Goal: Information Seeking & Learning: Check status

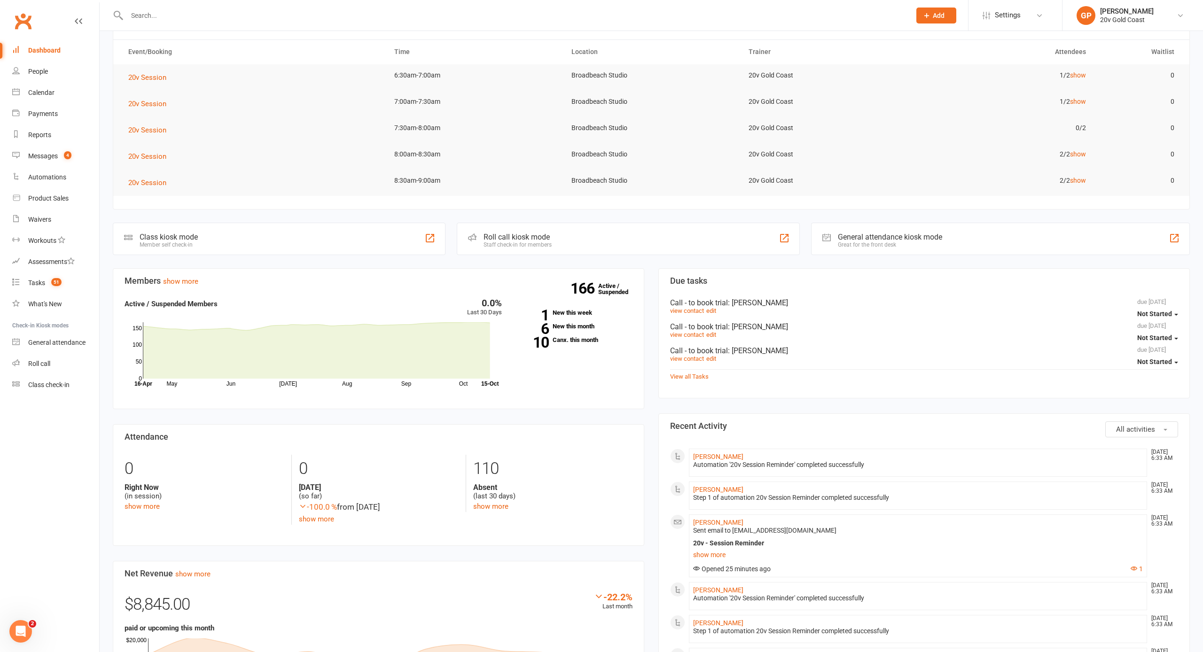
scroll to position [84, 0]
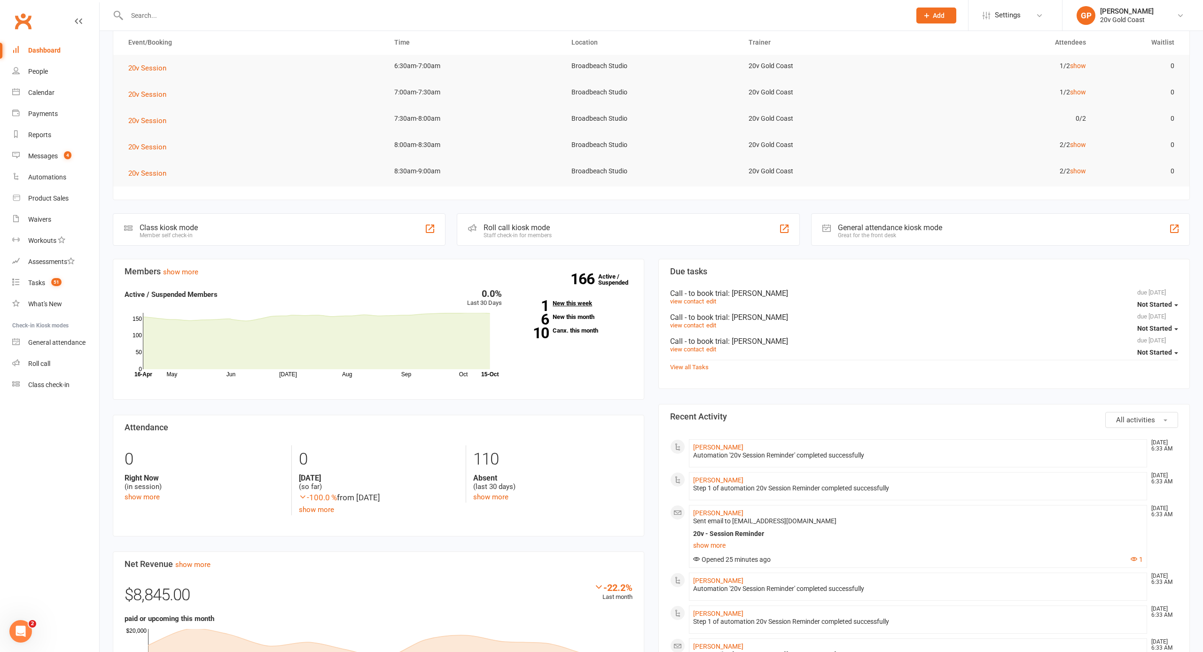
click at [563, 302] on link "1 New this week" at bounding box center [574, 303] width 117 height 6
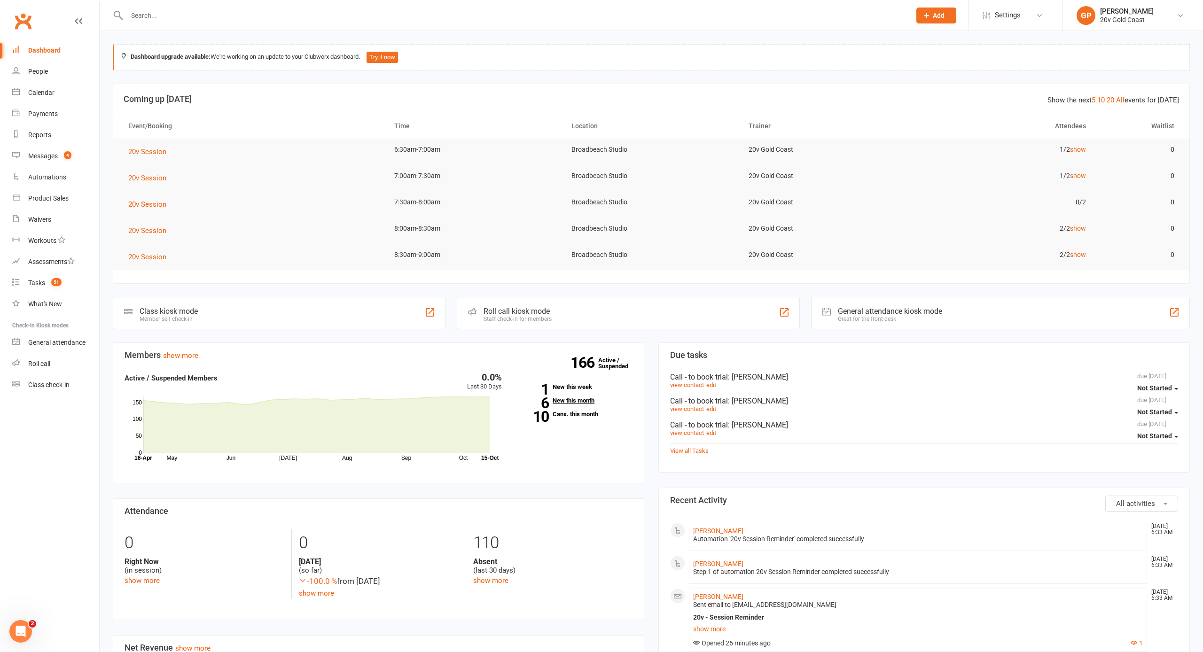
click at [577, 401] on link "6 New this month" at bounding box center [574, 400] width 117 height 6
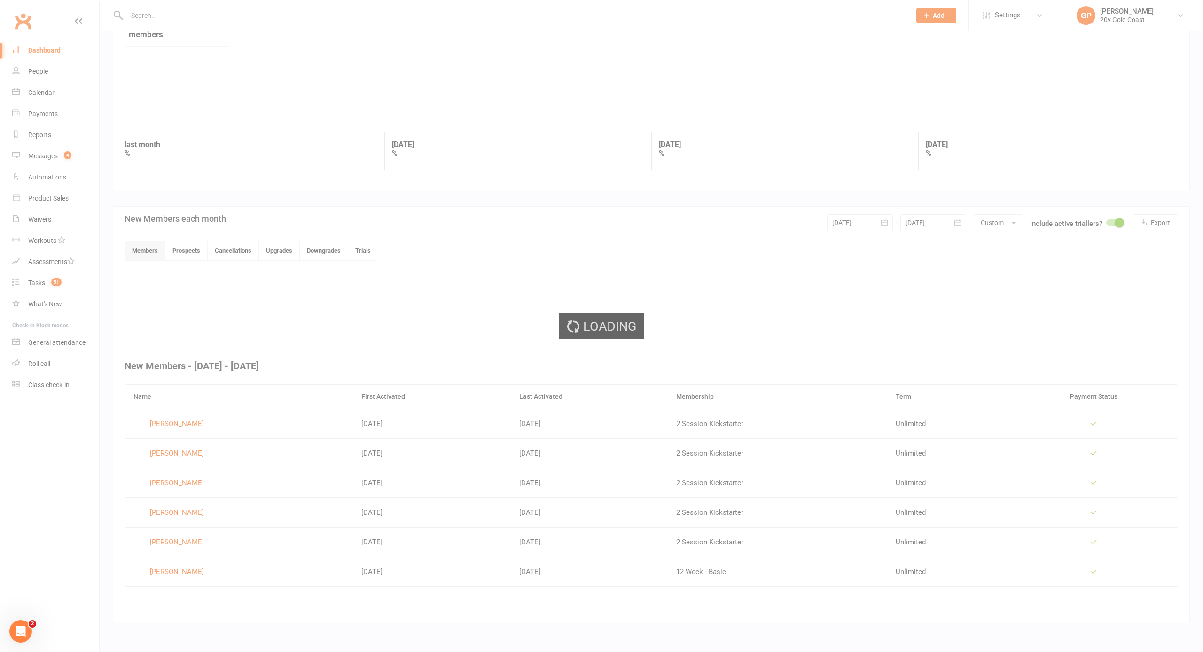
scroll to position [42, 0]
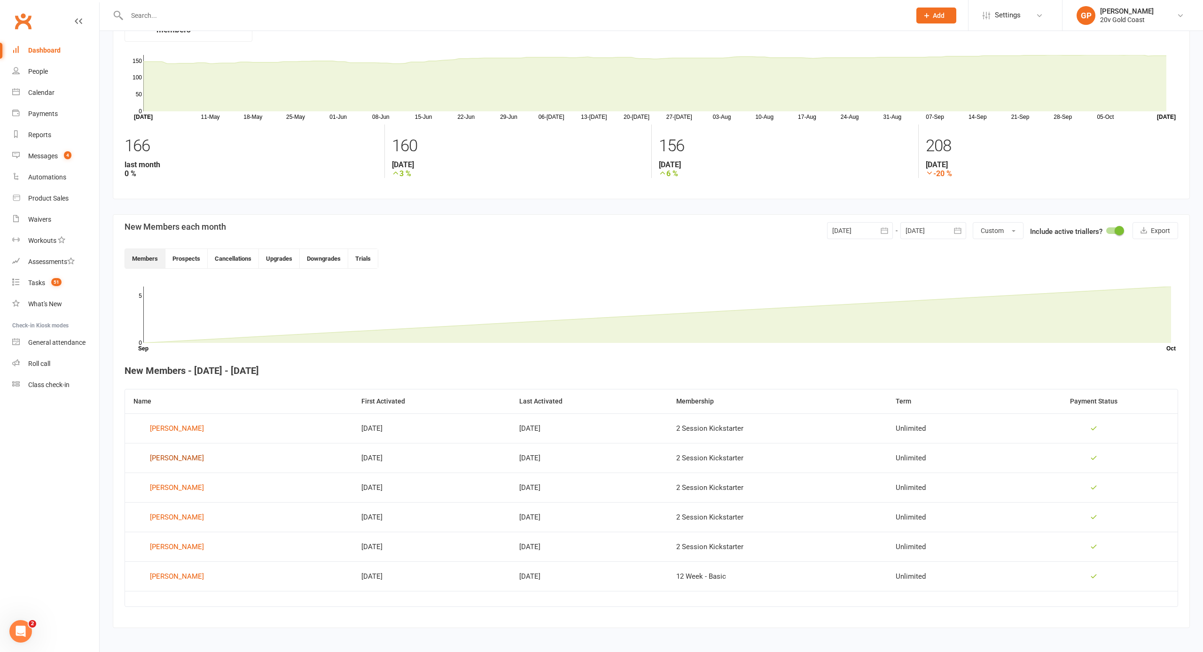
click at [181, 417] on div "[PERSON_NAME]" at bounding box center [177, 458] width 54 height 14
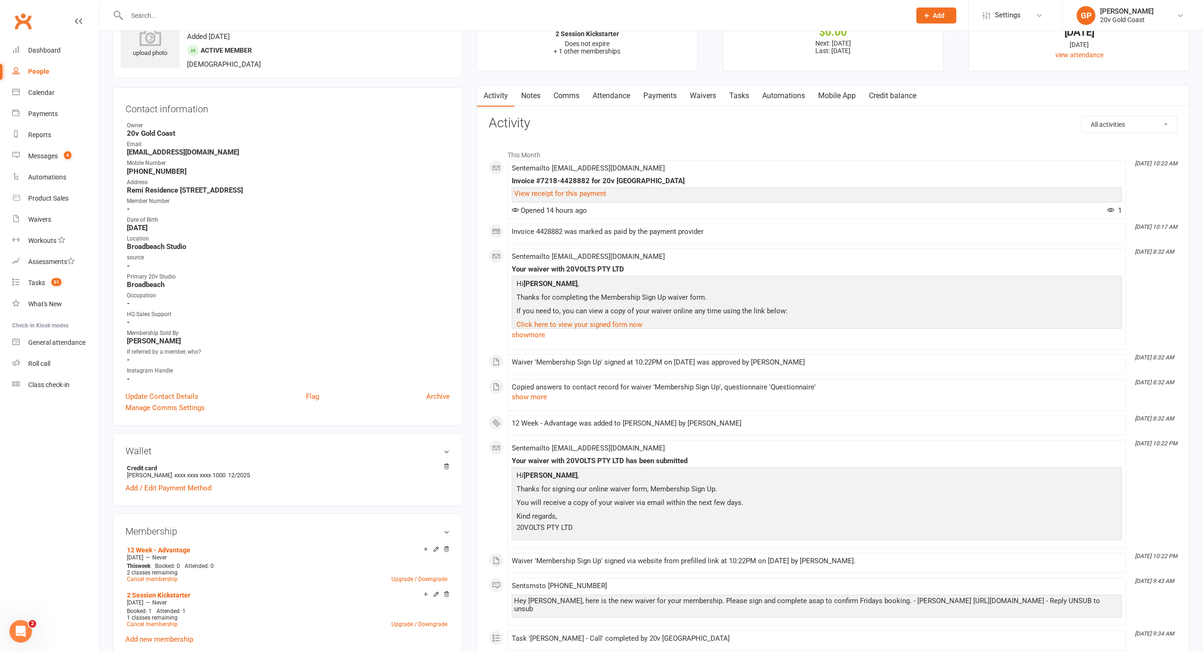
scroll to position [44, 0]
click at [622, 94] on link "Payments" at bounding box center [660, 95] width 47 height 22
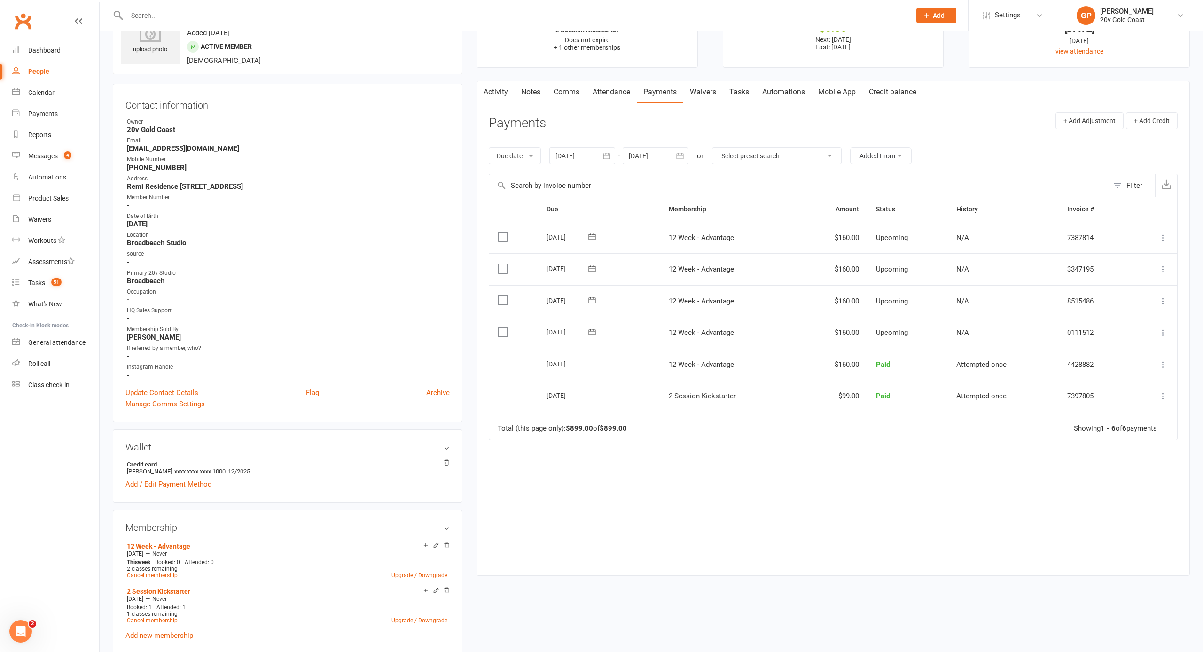
scroll to position [47, 0]
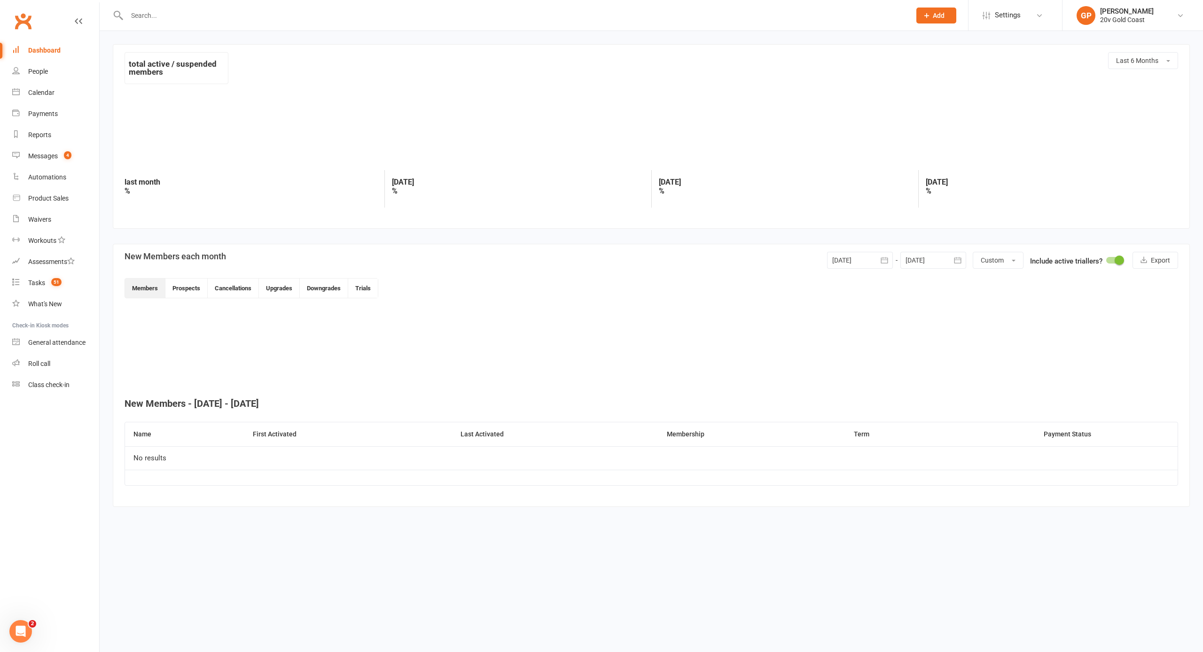
scroll to position [46, 0]
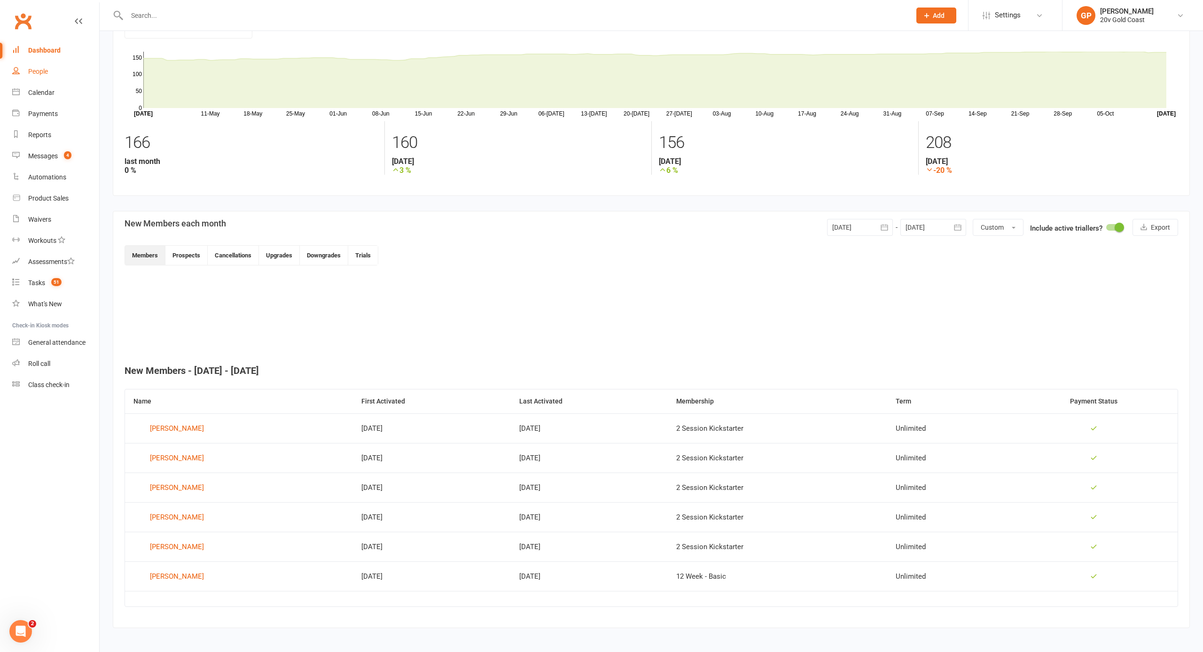
click at [38, 75] on link "People" at bounding box center [55, 71] width 87 height 21
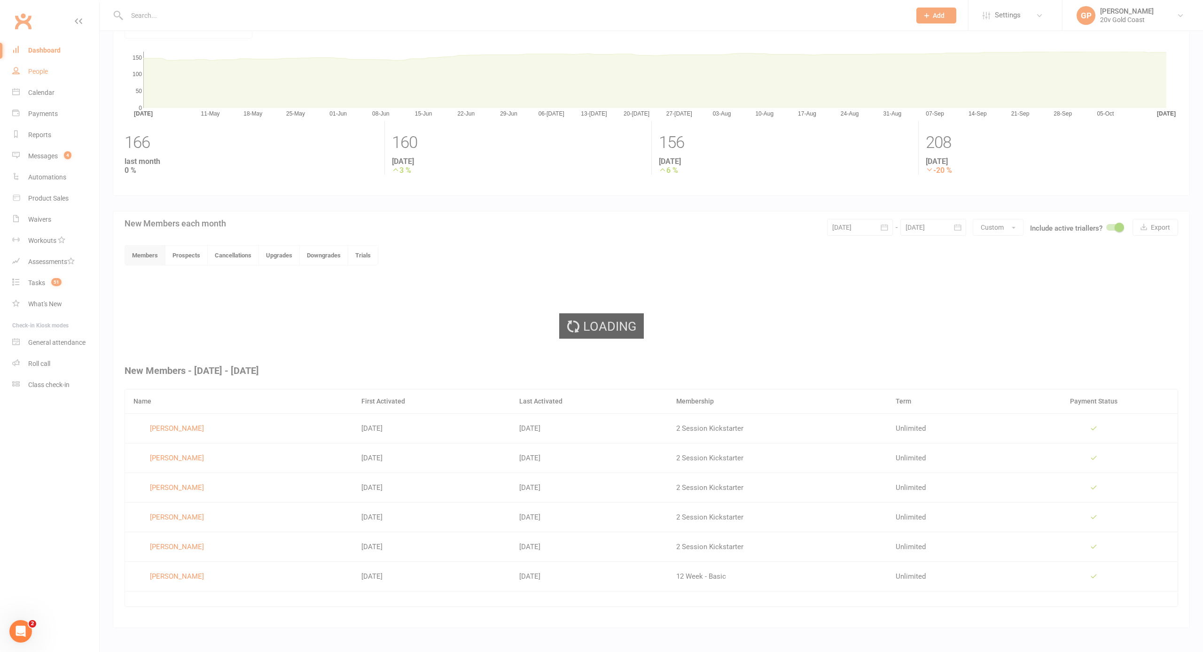
select select "100"
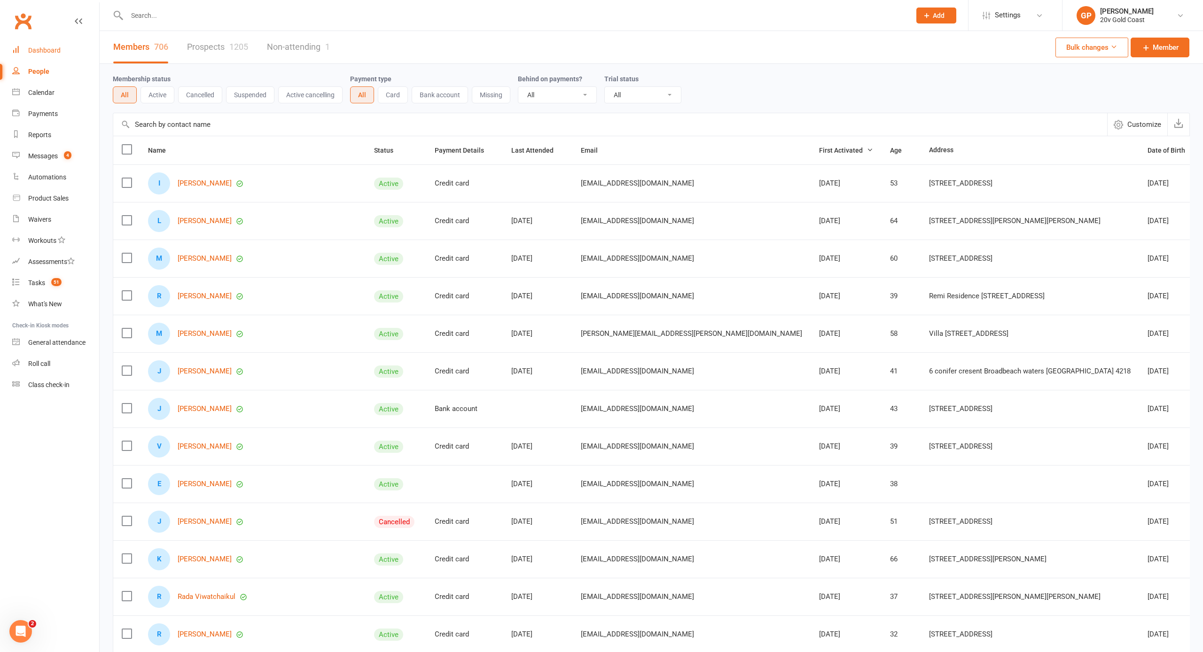
click at [53, 52] on div "Dashboard" at bounding box center [44, 51] width 32 height 8
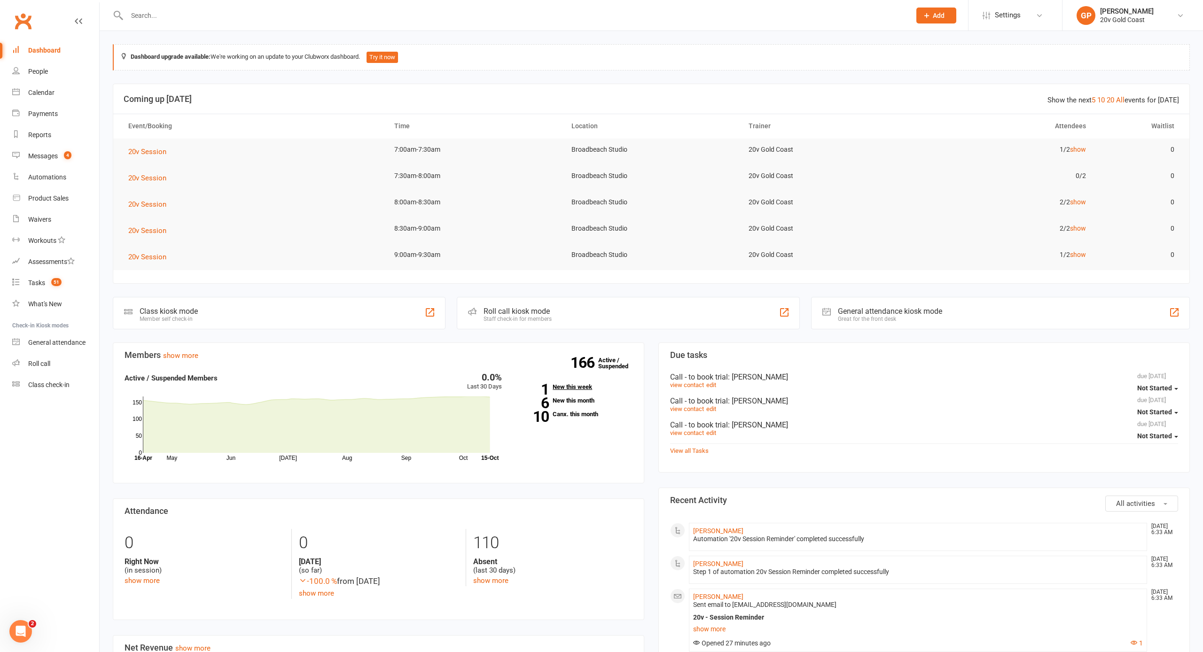
click at [576, 388] on link "1 New this week" at bounding box center [574, 387] width 117 height 6
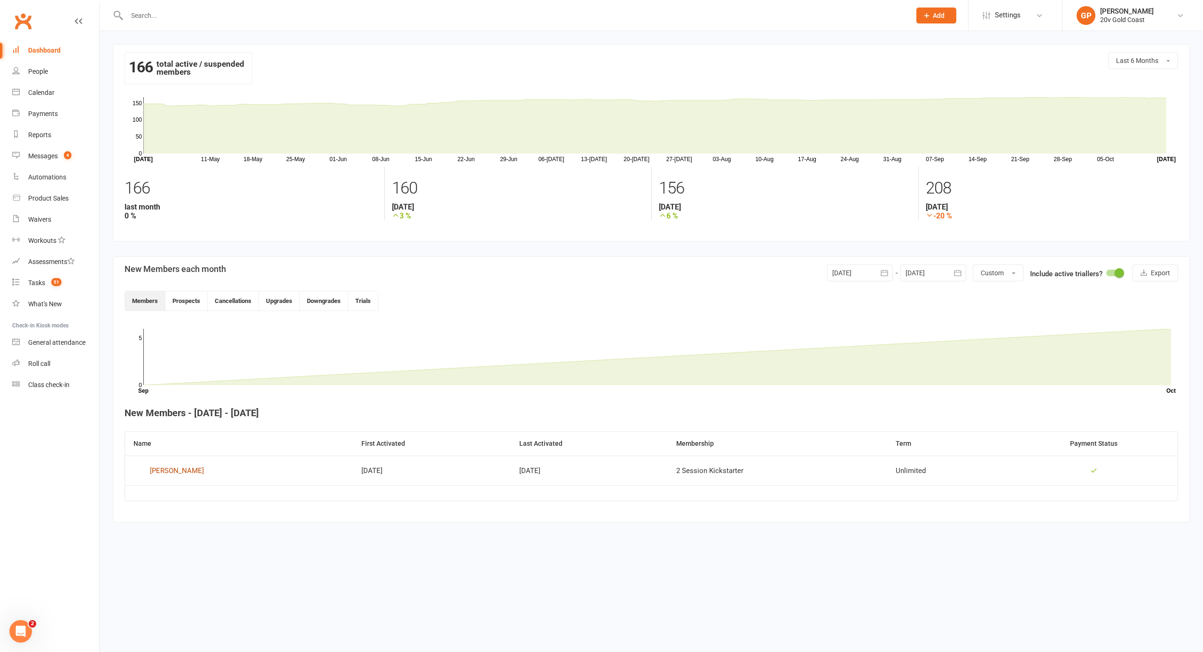
click at [178, 417] on div "[PERSON_NAME]" at bounding box center [177, 471] width 54 height 14
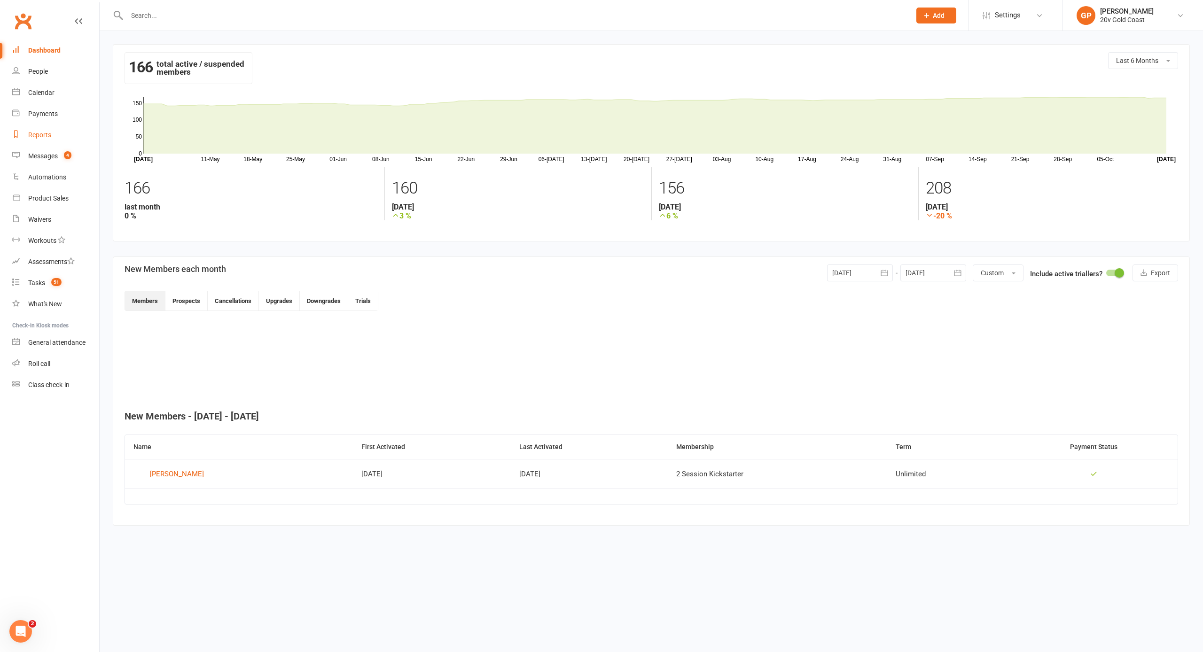
click at [38, 136] on div "Reports" at bounding box center [39, 135] width 23 height 8
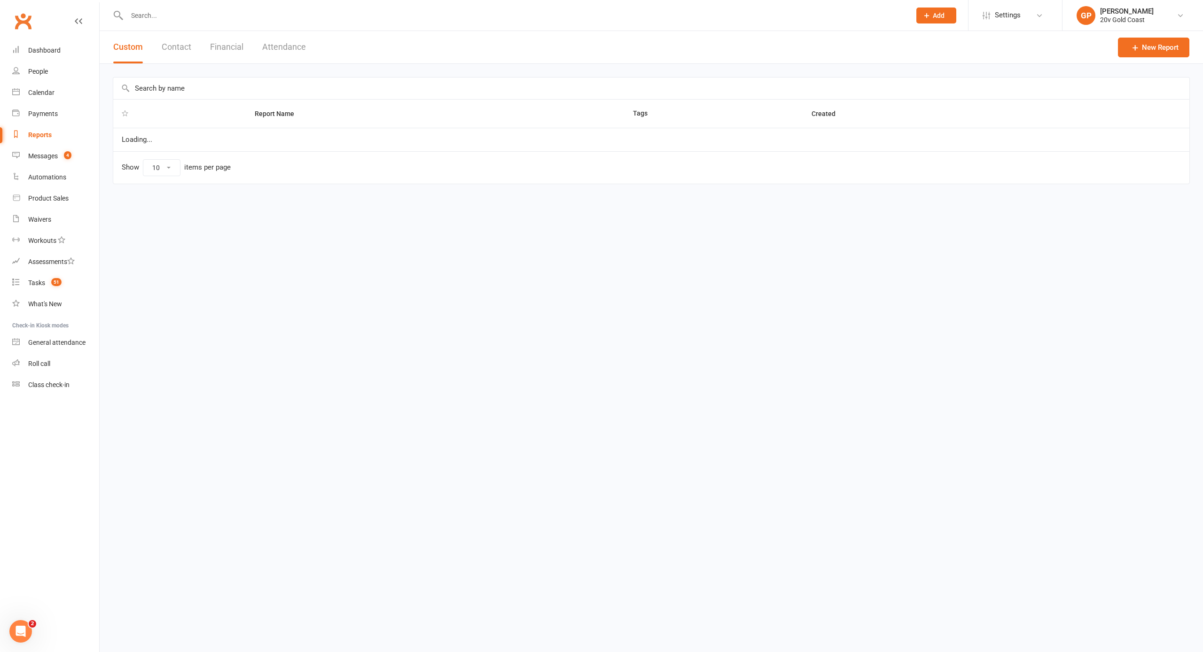
select select "100"
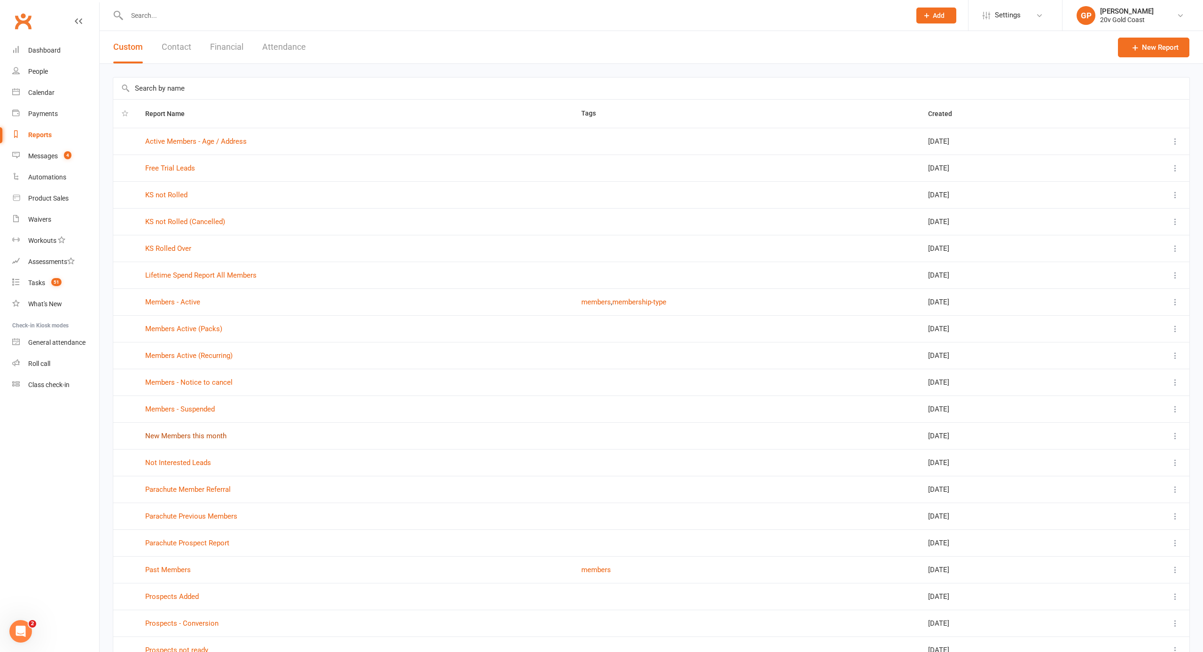
click at [205, 417] on link "New Members this month" at bounding box center [185, 436] width 81 height 8
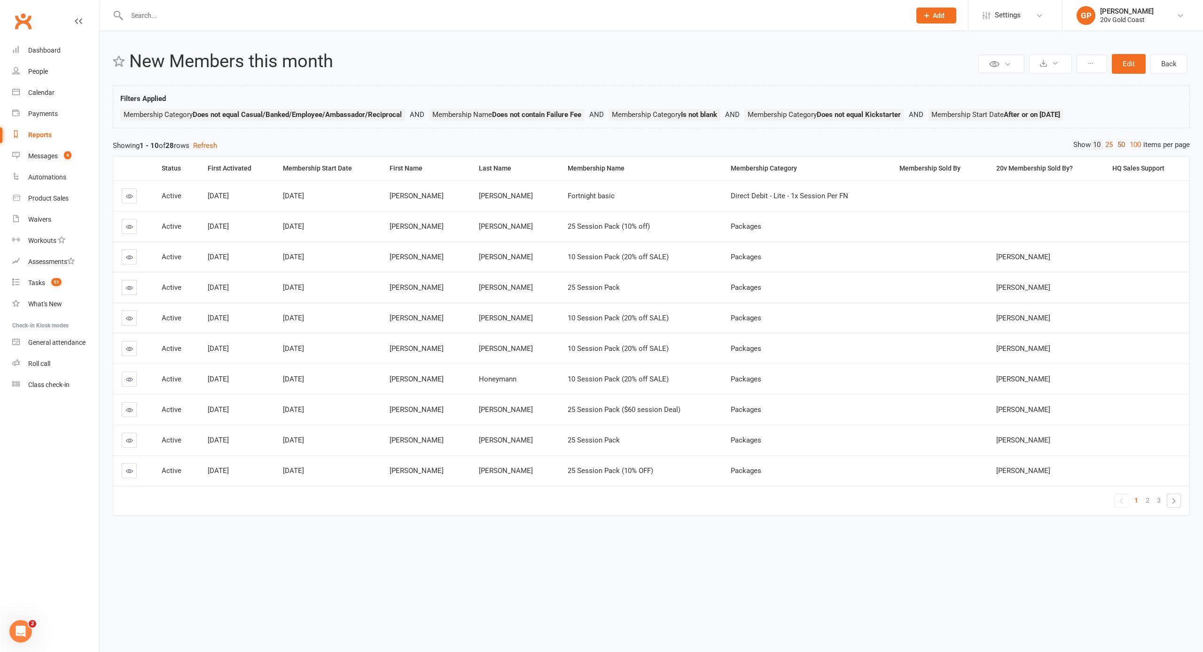
click at [622, 145] on link "50" at bounding box center [1121, 145] width 12 height 10
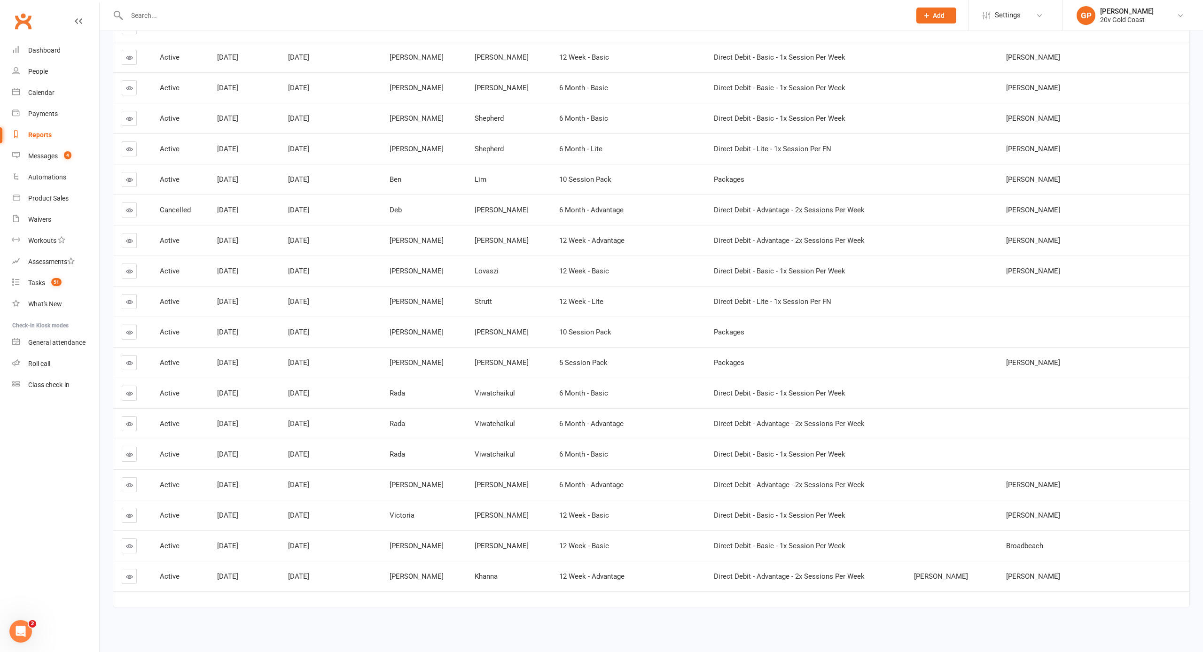
scroll to position [452, 0]
select select "100"
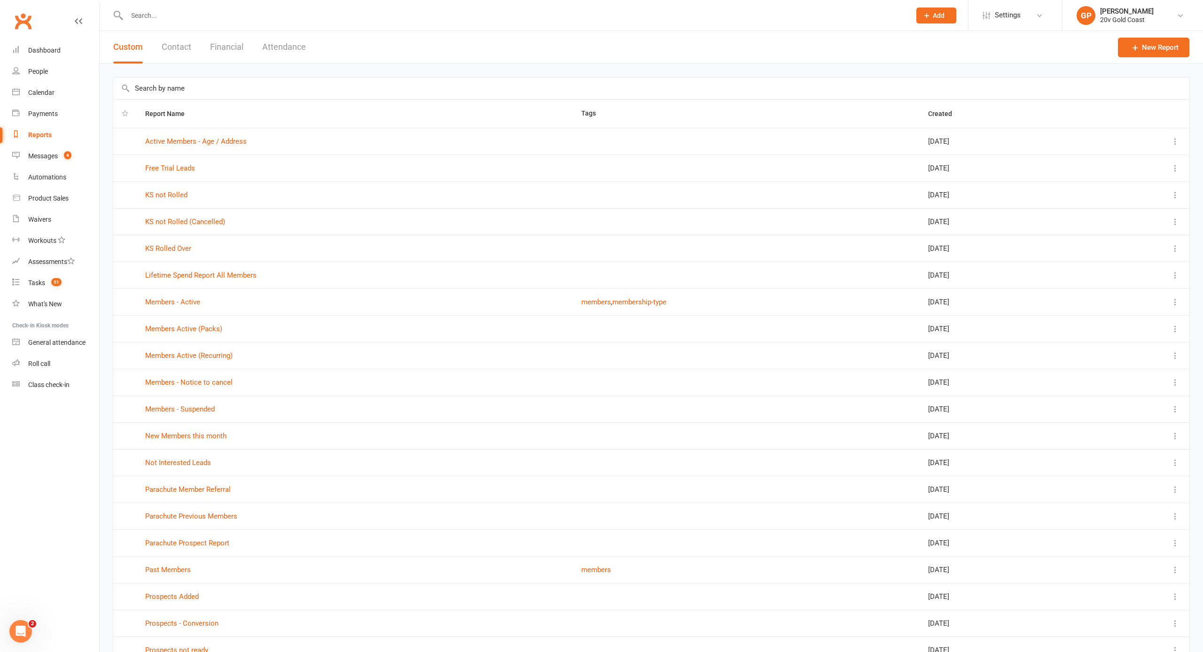
click at [36, 129] on link "Reports" at bounding box center [55, 135] width 87 height 21
click at [37, 132] on div "Reports" at bounding box center [39, 135] width 23 height 8
click at [170, 190] on link "KS not Rolled" at bounding box center [166, 192] width 42 height 8
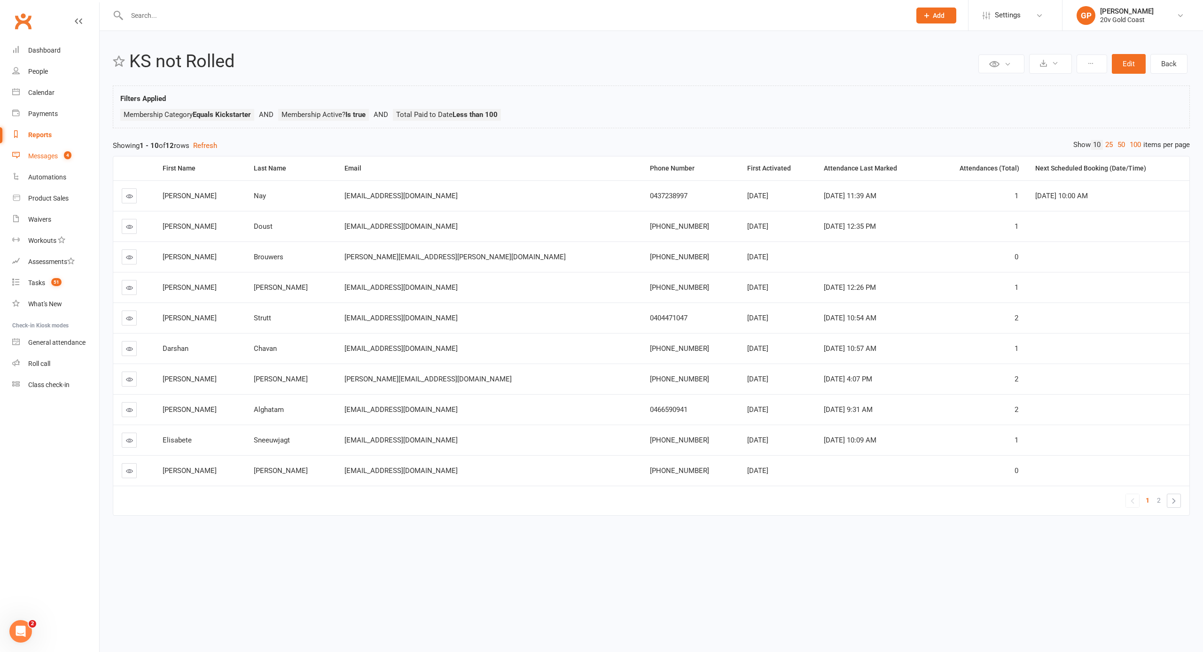
click at [53, 159] on div "Messages" at bounding box center [43, 156] width 30 height 8
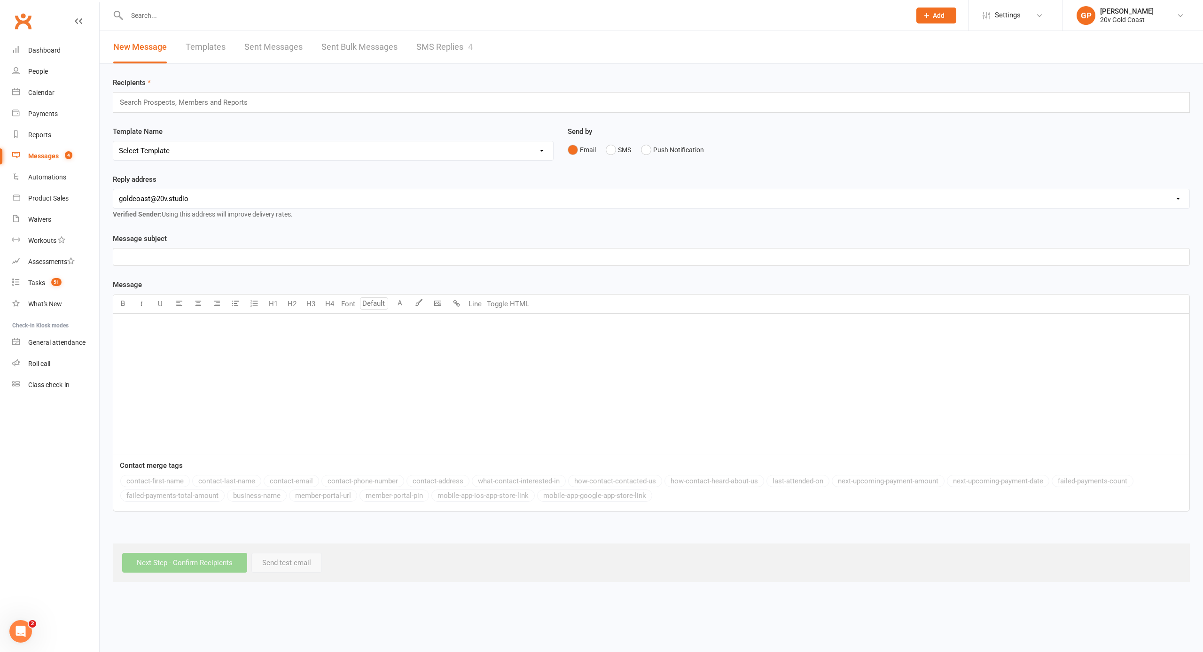
click at [438, 50] on link "SMS Replies 4" at bounding box center [444, 47] width 56 height 32
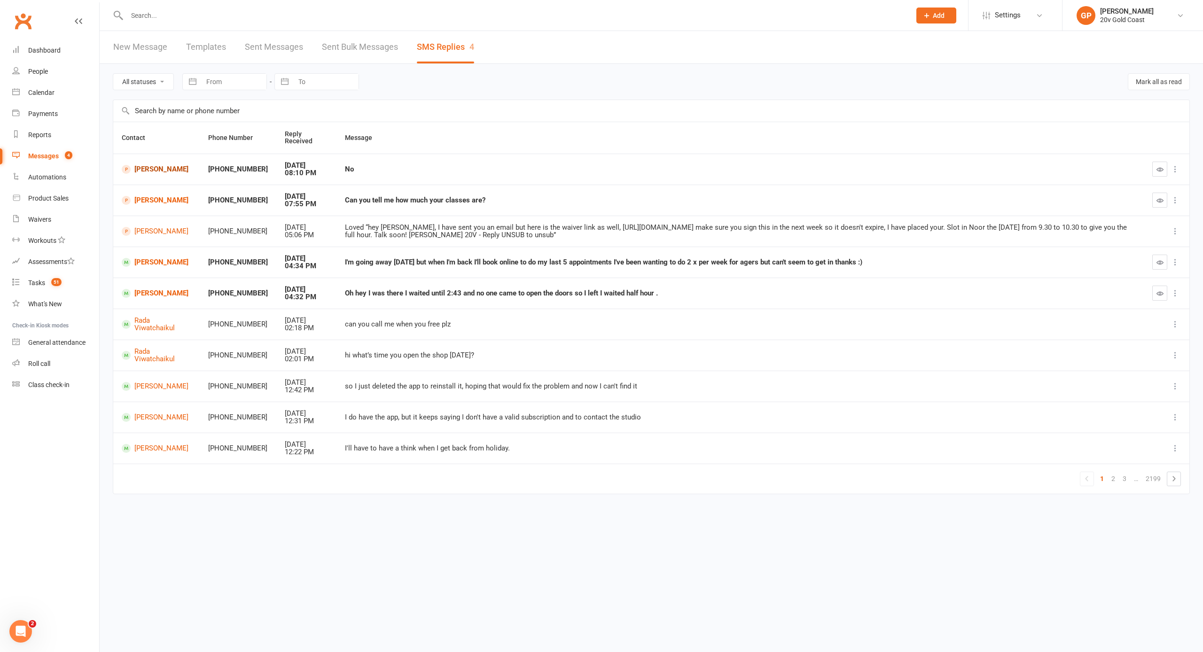
click at [140, 167] on link "[PERSON_NAME]" at bounding box center [157, 169] width 70 height 9
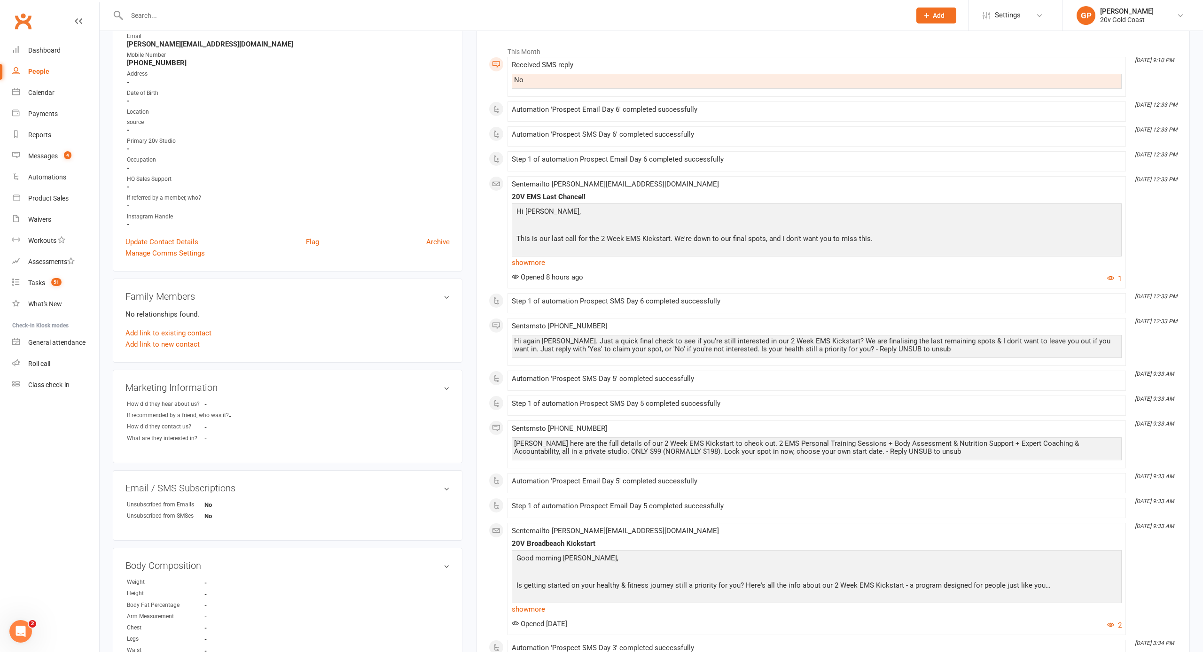
scroll to position [130, 0]
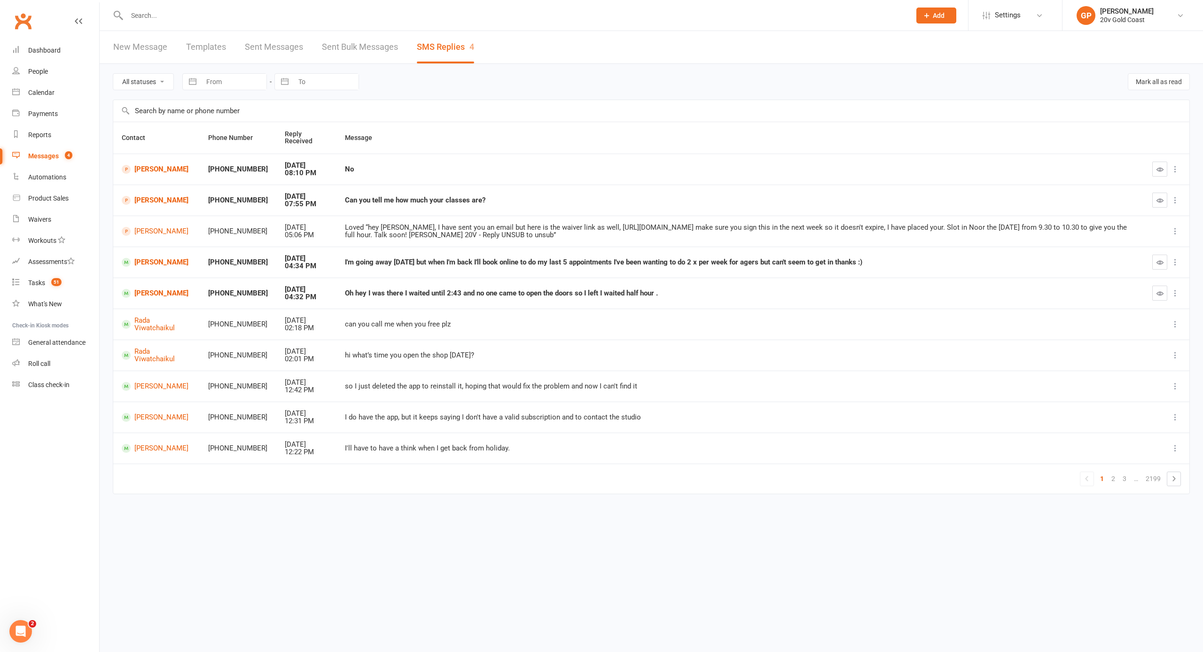
click at [140, 198] on link "[PERSON_NAME]" at bounding box center [157, 200] width 70 height 9
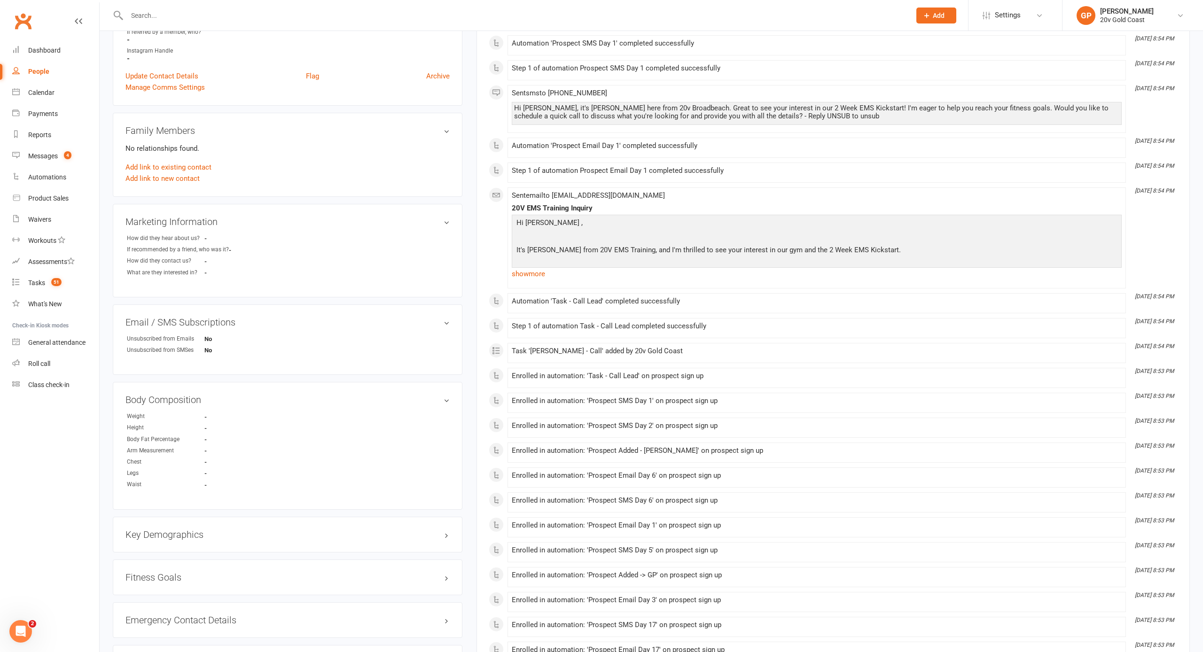
scroll to position [296, 0]
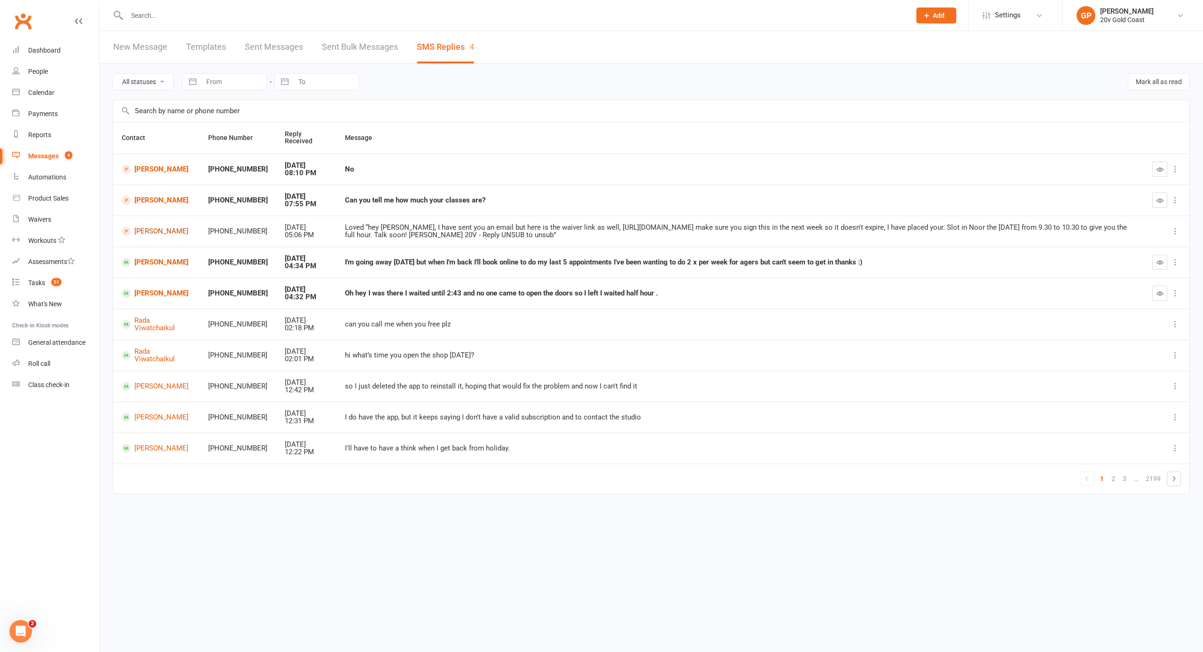
click at [154, 227] on link "[PERSON_NAME]" at bounding box center [157, 231] width 70 height 9
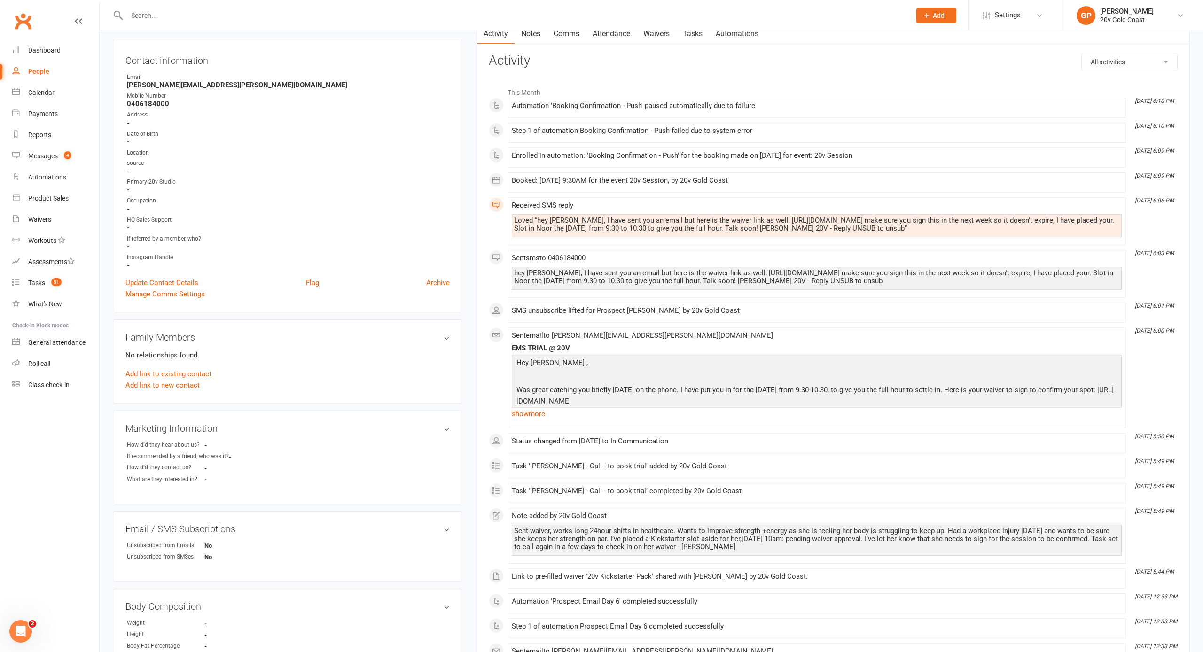
scroll to position [87, 0]
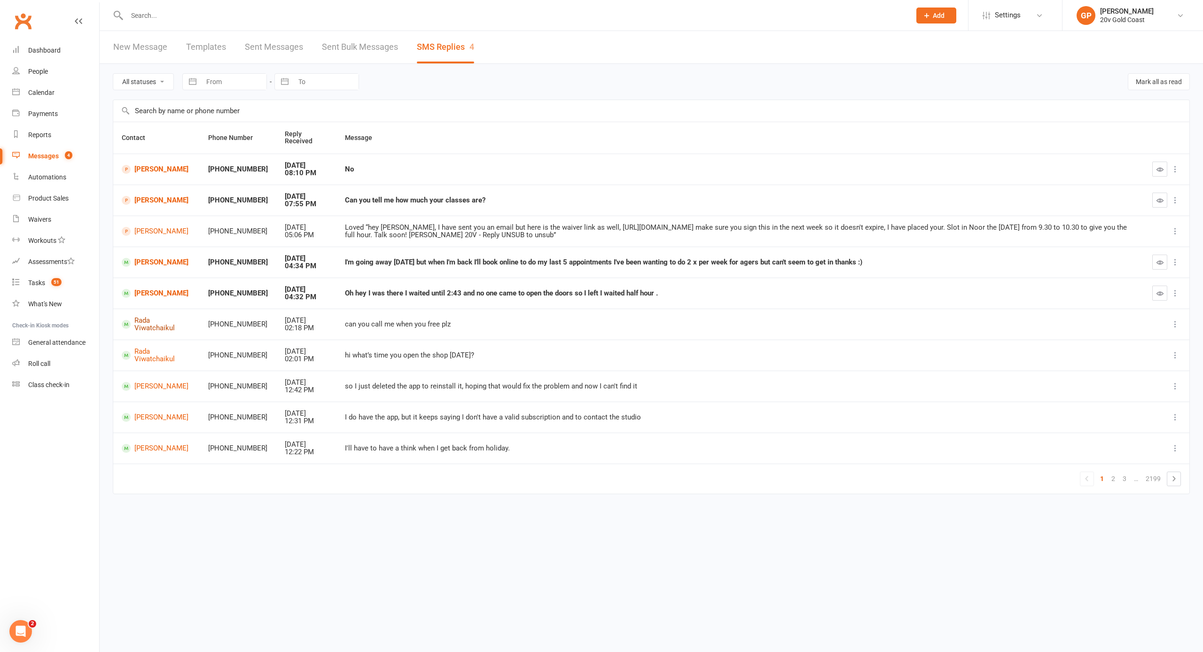
click at [149, 322] on link "Rada Viwatchaikul" at bounding box center [157, 325] width 70 height 16
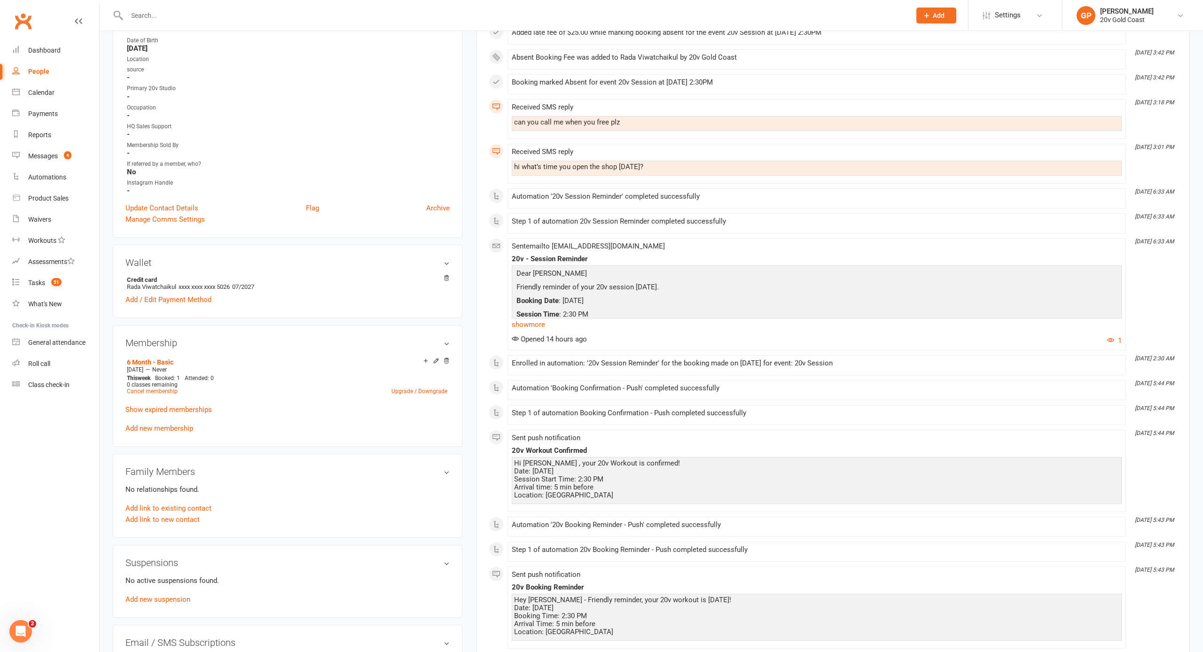
scroll to position [201, 0]
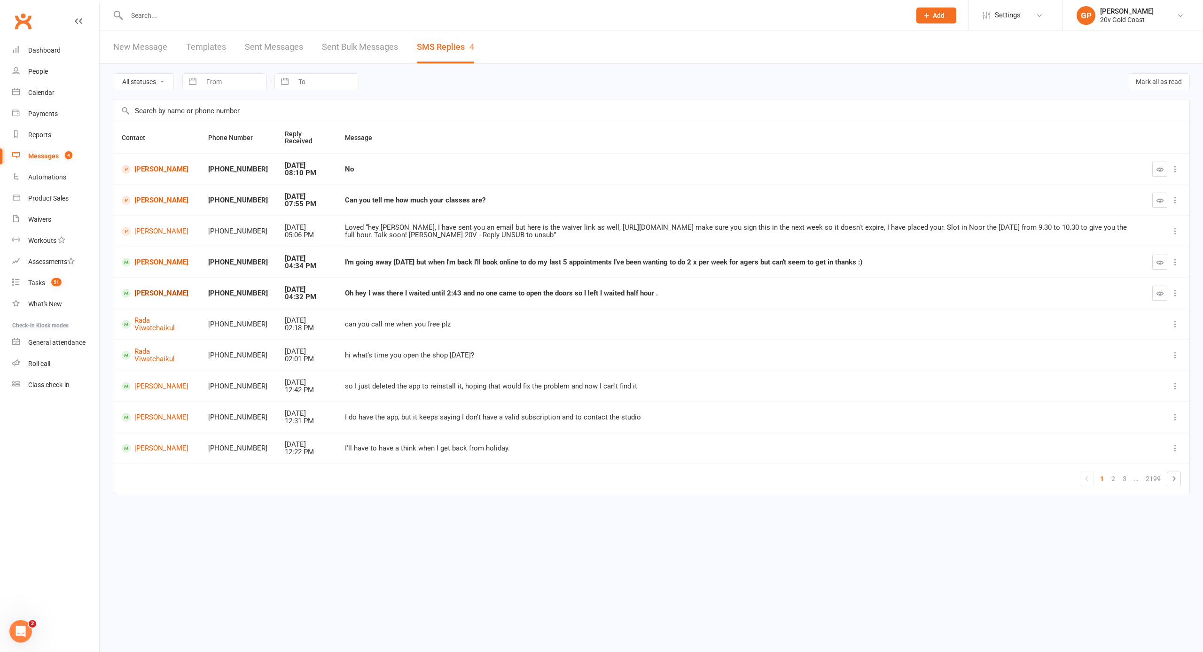
scroll to position [0, 0]
click at [161, 290] on link "[PERSON_NAME]" at bounding box center [157, 293] width 70 height 9
click at [622, 16] on icon at bounding box center [1180, 16] width 8 height 8
click at [622, 105] on link "Switch to: 20v Toorak" at bounding box center [1132, 108] width 140 height 22
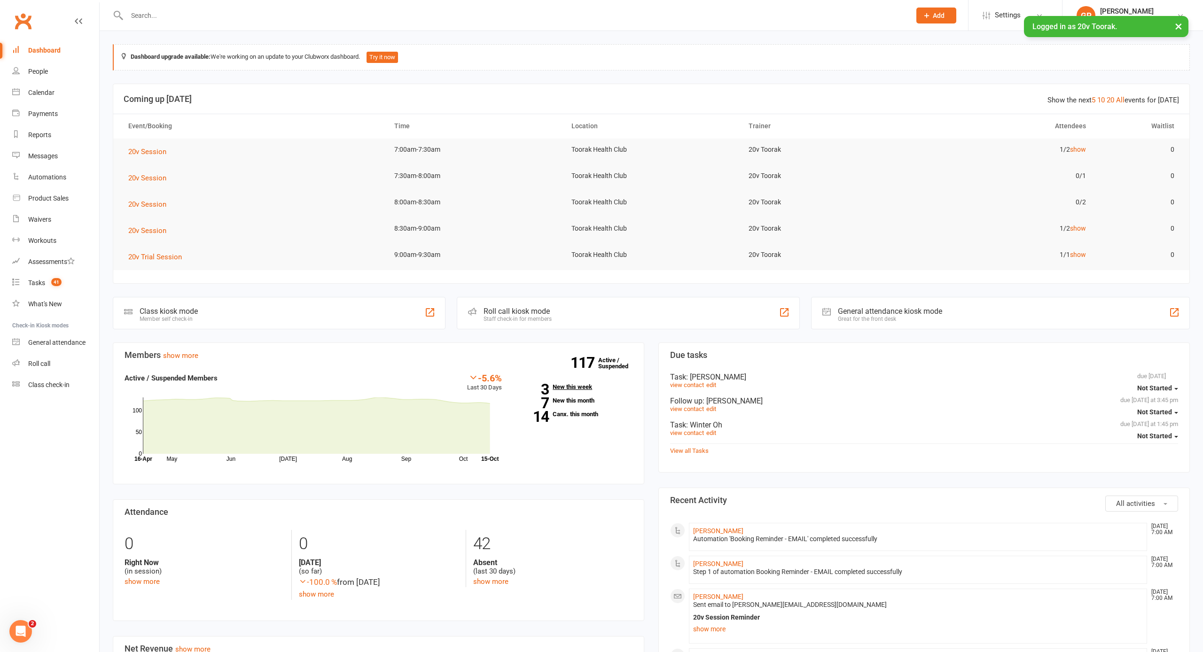
click at [562, 386] on link "3 New this week" at bounding box center [574, 387] width 117 height 6
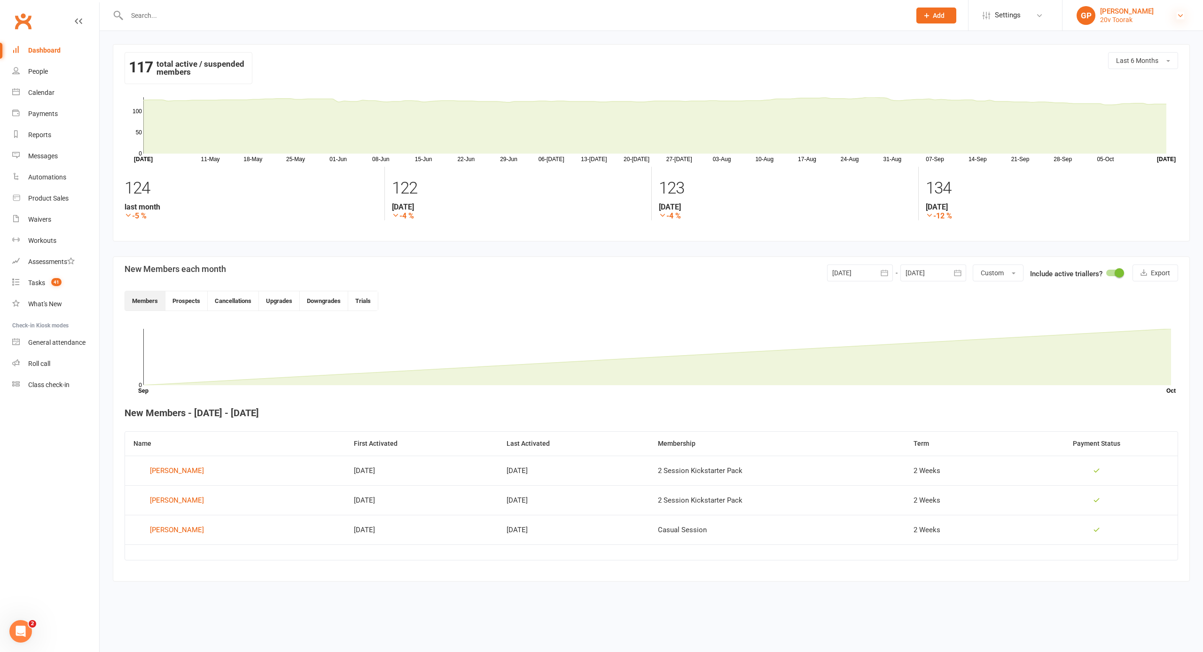
click at [1178, 15] on icon at bounding box center [1180, 16] width 8 height 8
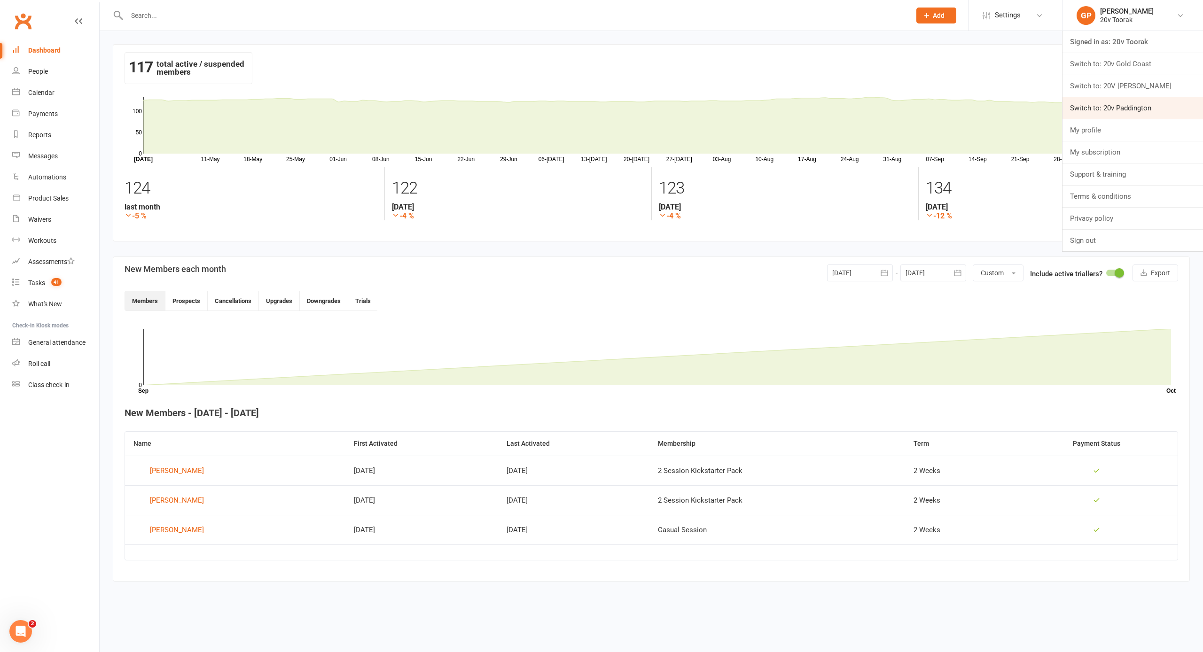
click at [1117, 106] on link "Switch to: 20v Paddington" at bounding box center [1132, 108] width 140 height 22
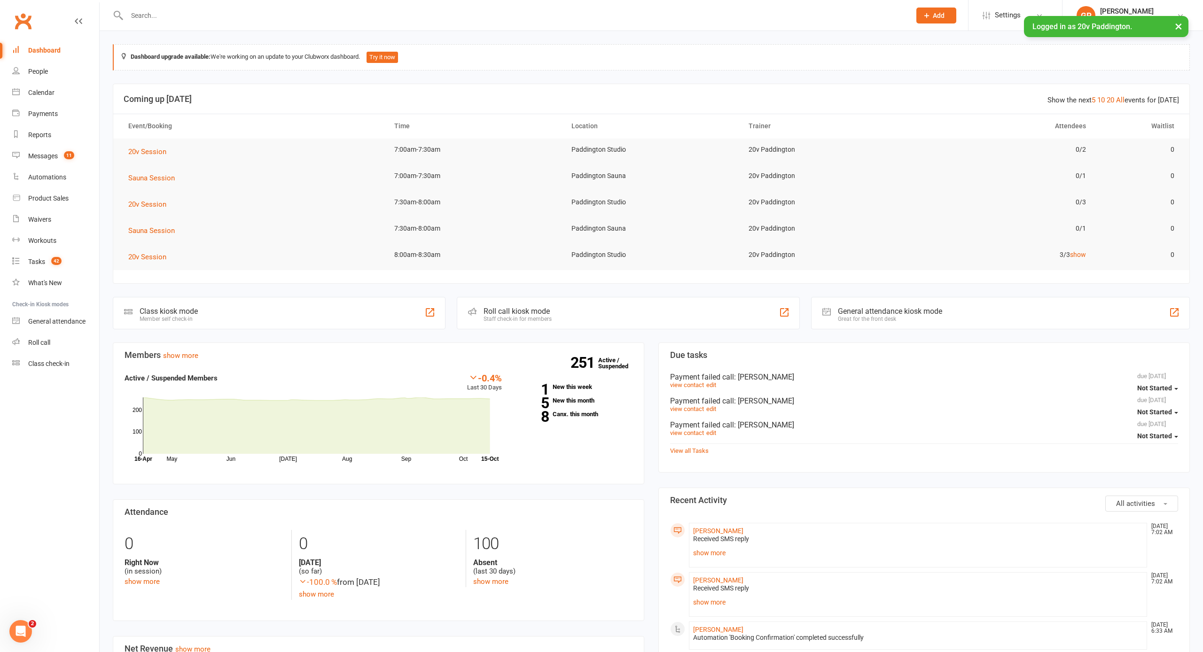
click at [568, 390] on div "251 Active / Suspended 1 New this week 5 New this month 8 Canx. this month" at bounding box center [574, 399] width 131 height 52
click at [569, 389] on link "1 New this week" at bounding box center [574, 387] width 117 height 6
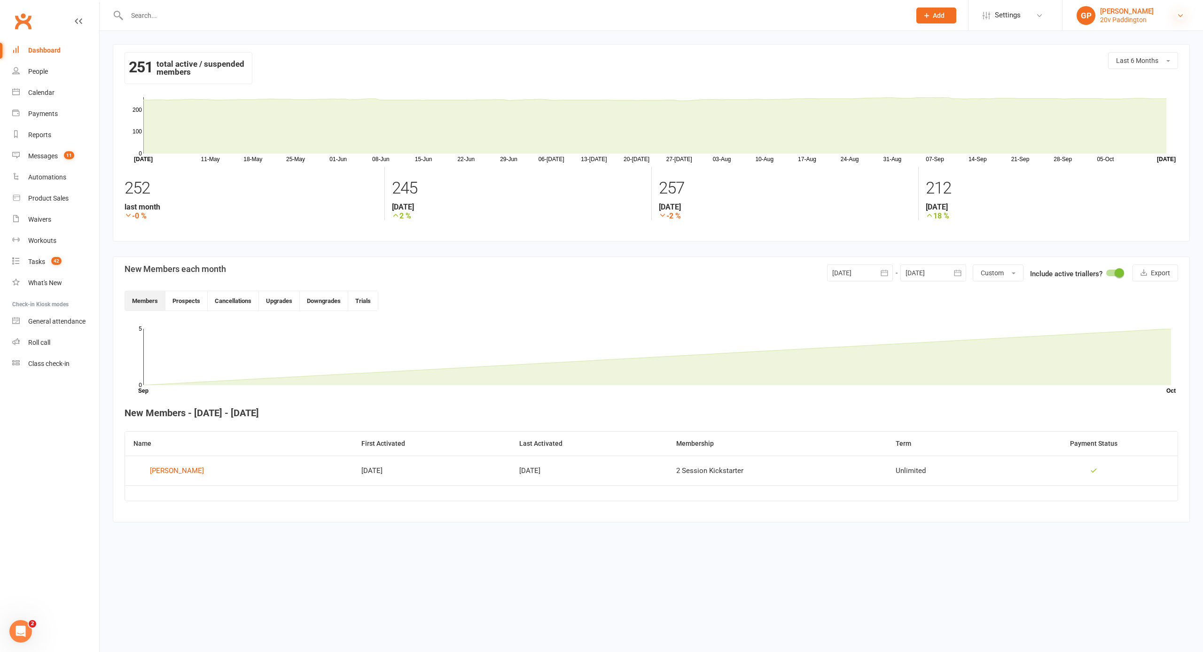
click at [1182, 13] on icon at bounding box center [1180, 16] width 8 height 8
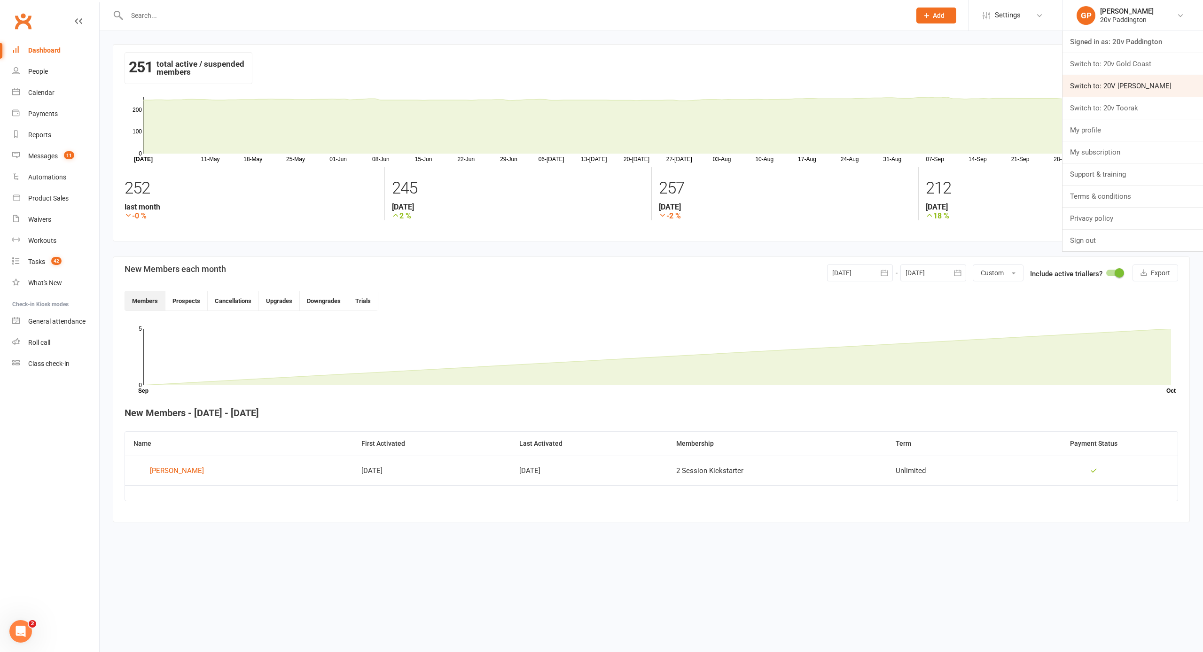
click at [1138, 78] on link "Switch to: 20V [PERSON_NAME]" at bounding box center [1132, 86] width 140 height 22
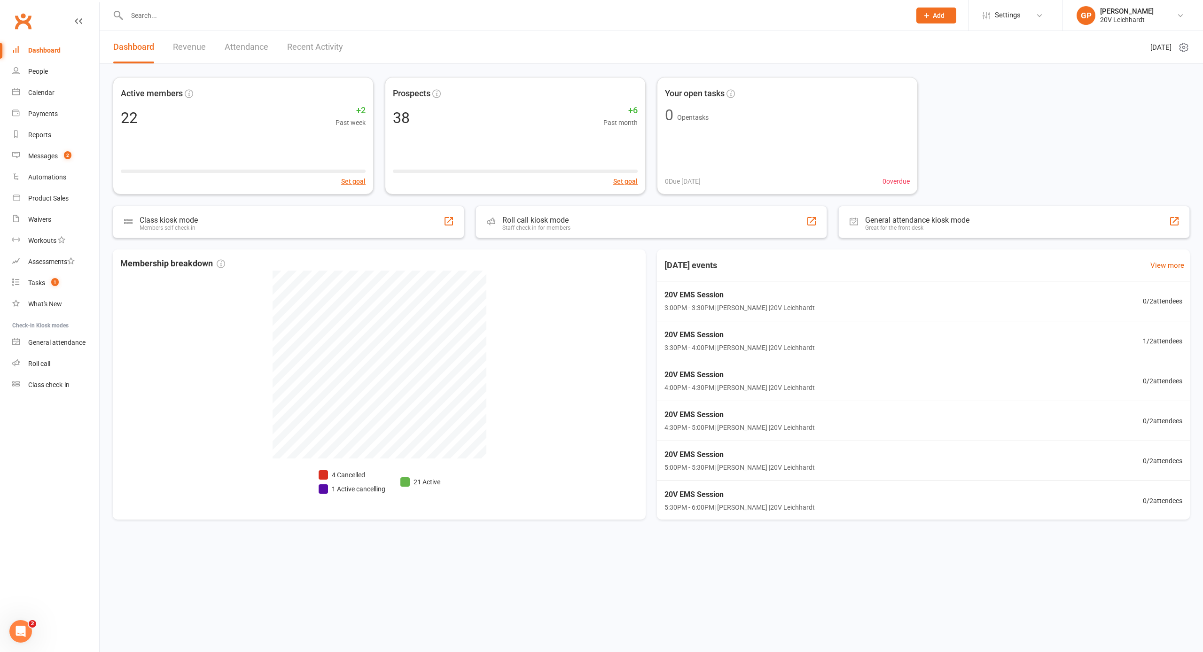
click at [193, 48] on link "Revenue" at bounding box center [189, 47] width 33 height 32
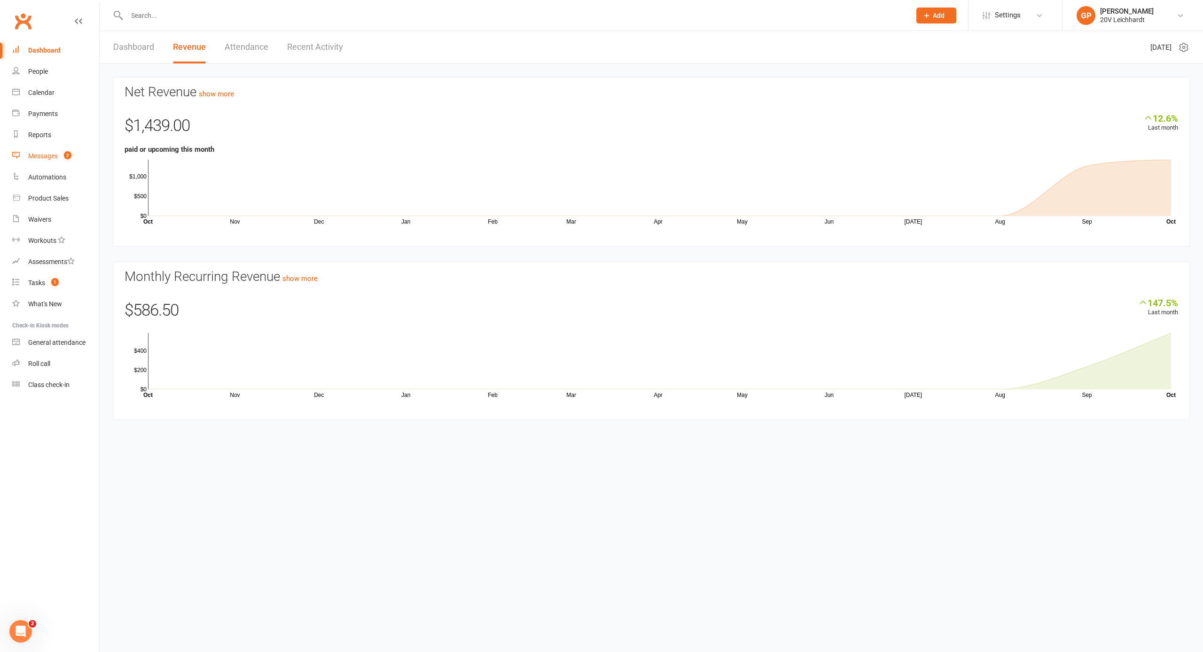
click at [43, 155] on div "Messages" at bounding box center [43, 156] width 30 height 8
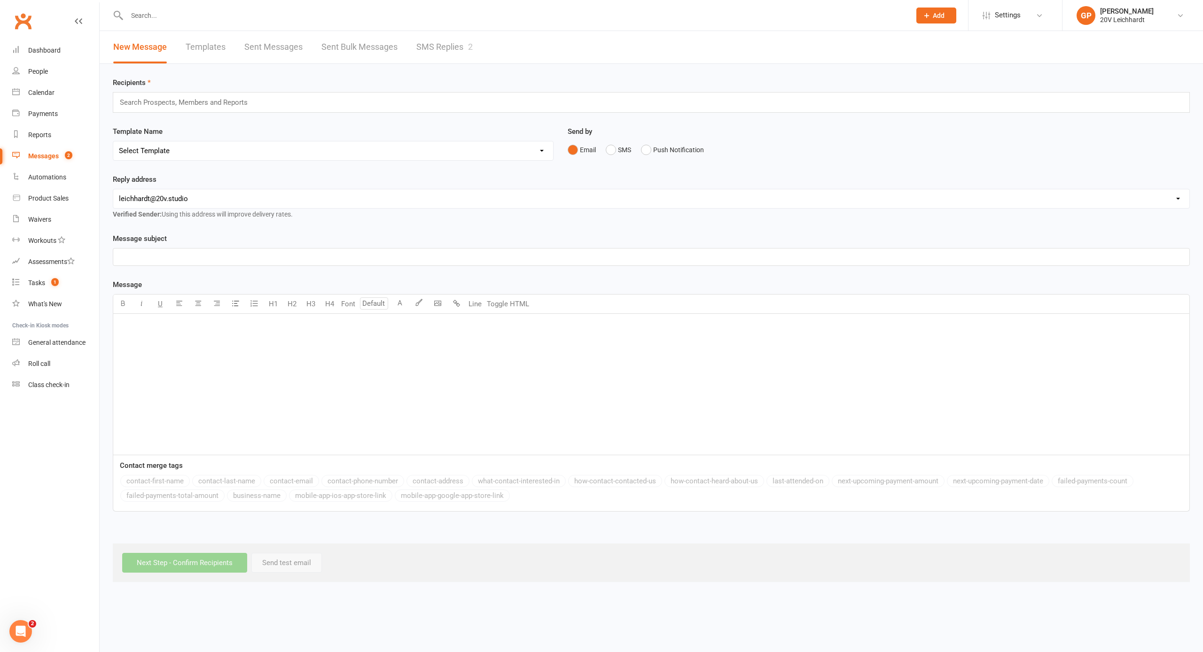
click at [436, 49] on link "SMS Replies 2" at bounding box center [444, 47] width 56 height 32
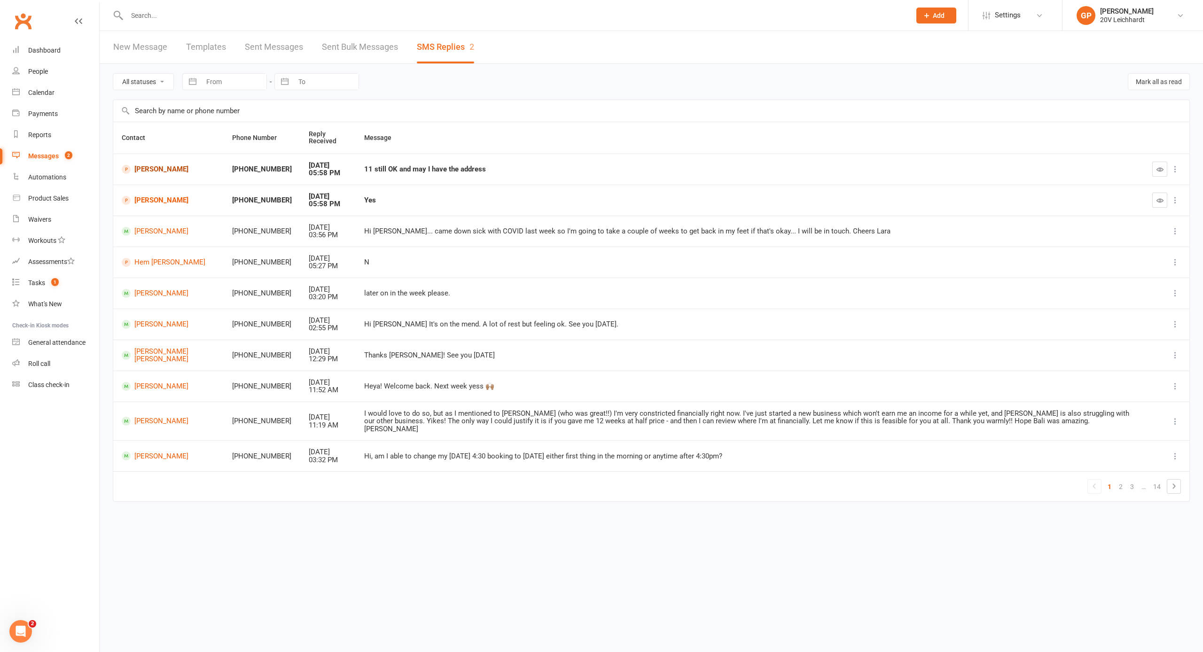
click at [136, 170] on link "Rosa Arias" at bounding box center [168, 169] width 93 height 9
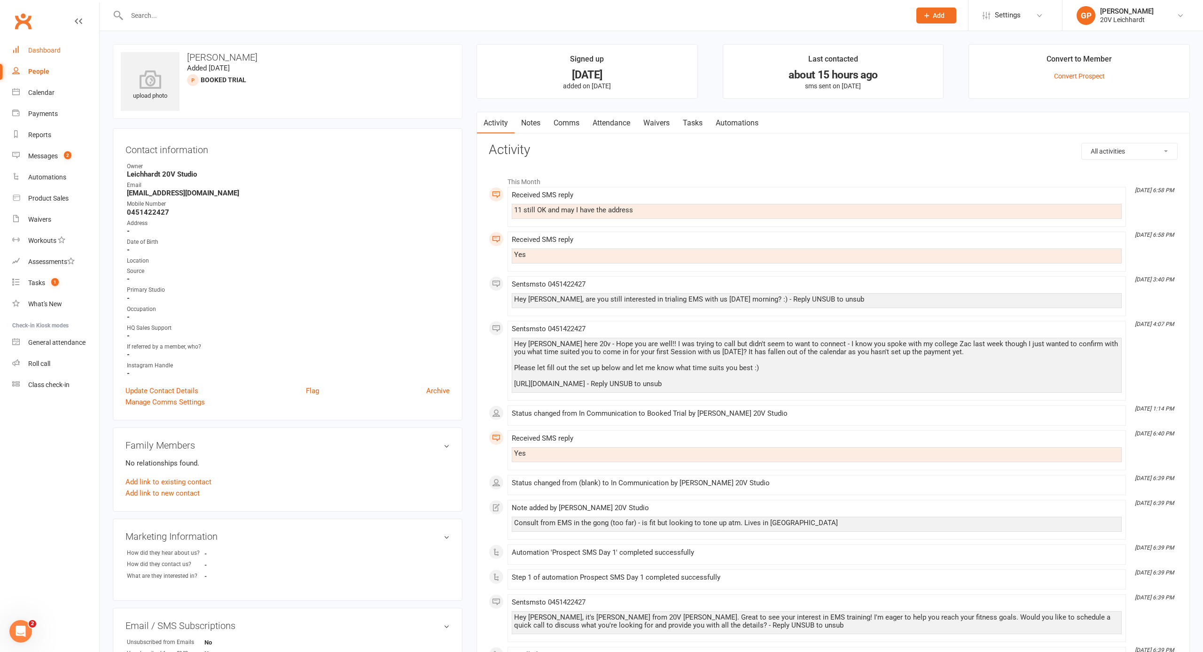
click at [57, 53] on div "Dashboard" at bounding box center [44, 51] width 32 height 8
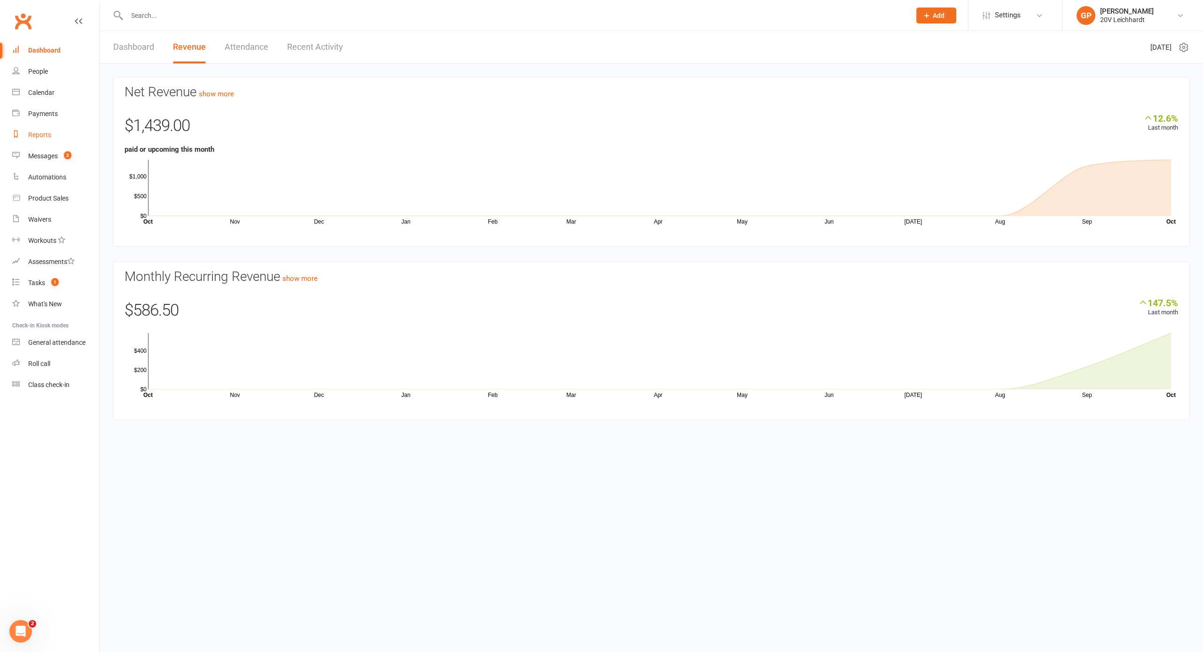
click at [37, 129] on link "Reports" at bounding box center [55, 135] width 87 height 21
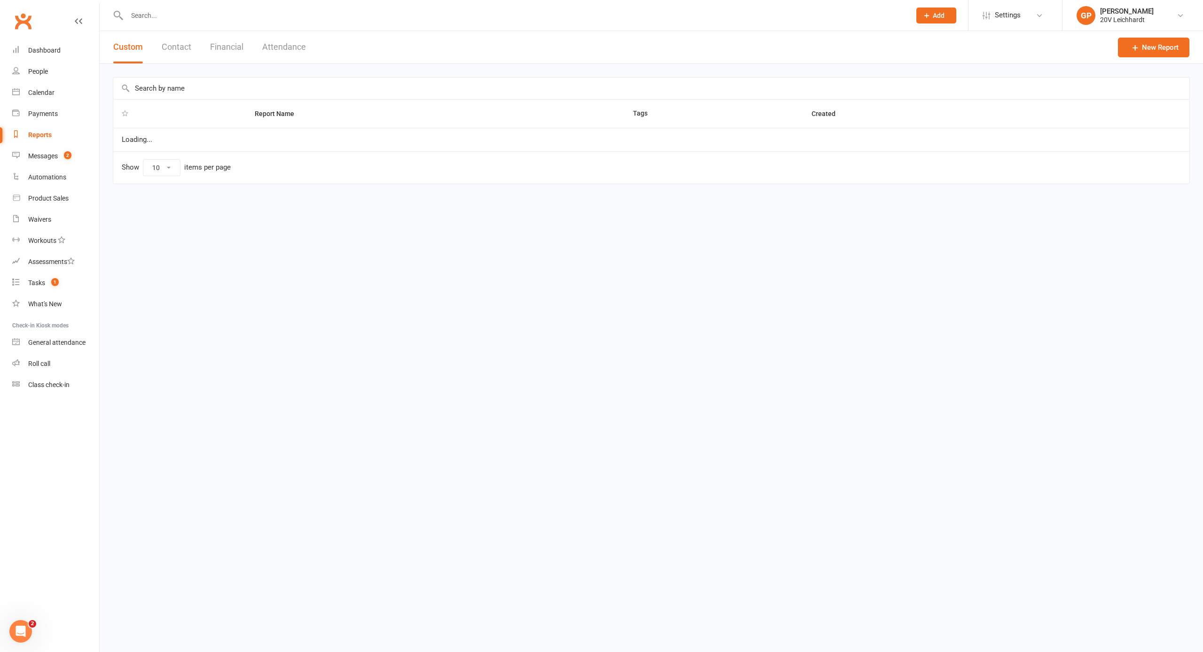
select select "25"
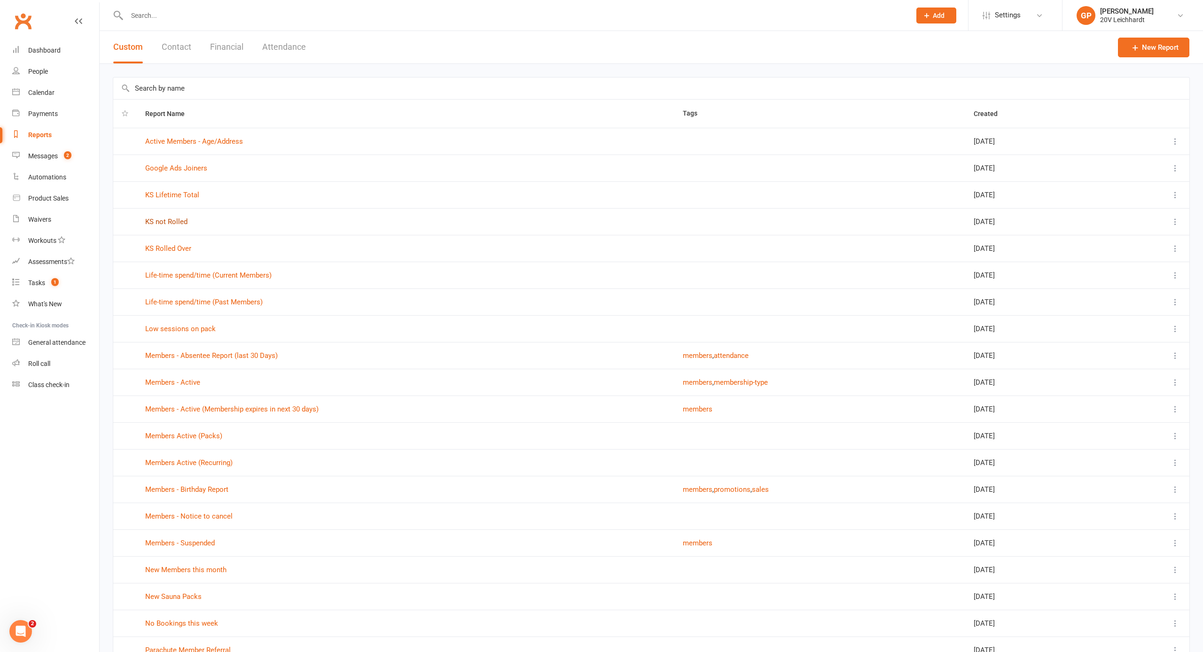
click at [173, 223] on link "KS not Rolled" at bounding box center [166, 222] width 42 height 8
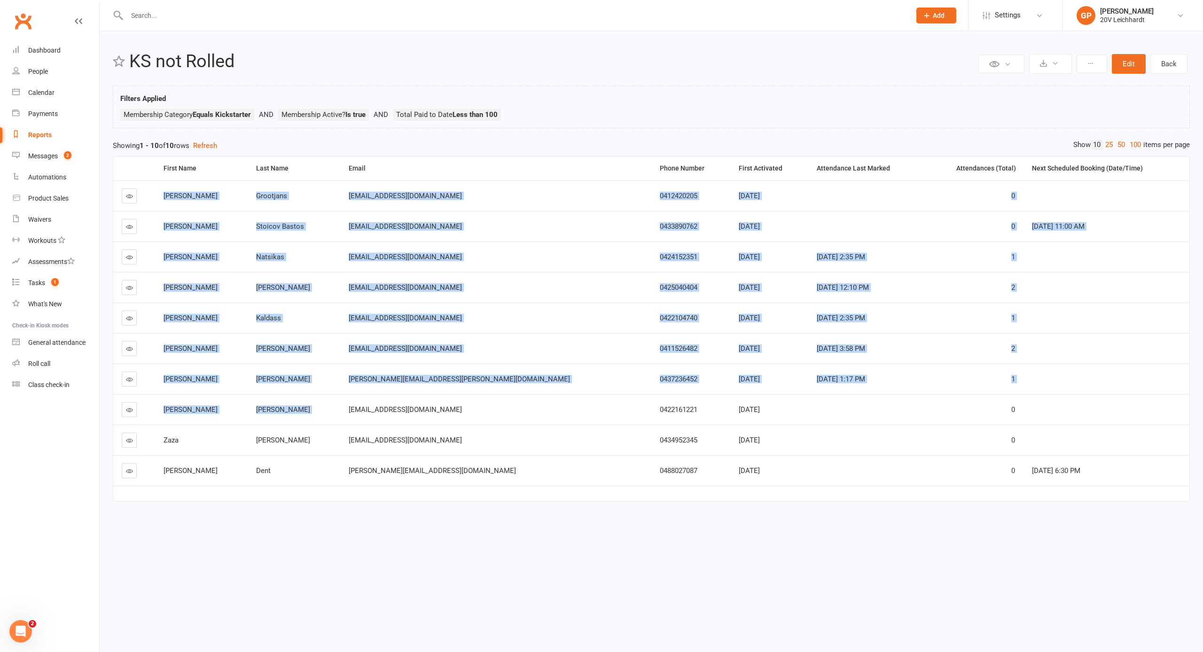
drag, startPoint x: 164, startPoint y: 183, endPoint x: 310, endPoint y: 416, distance: 274.8
click at [362, 404] on tbody "Lara Grootjans larag192@hotmail.com 0412420205 Sep 30, 2025 0 Simone Stoicov Ba…" at bounding box center [651, 332] width 1076 height 305
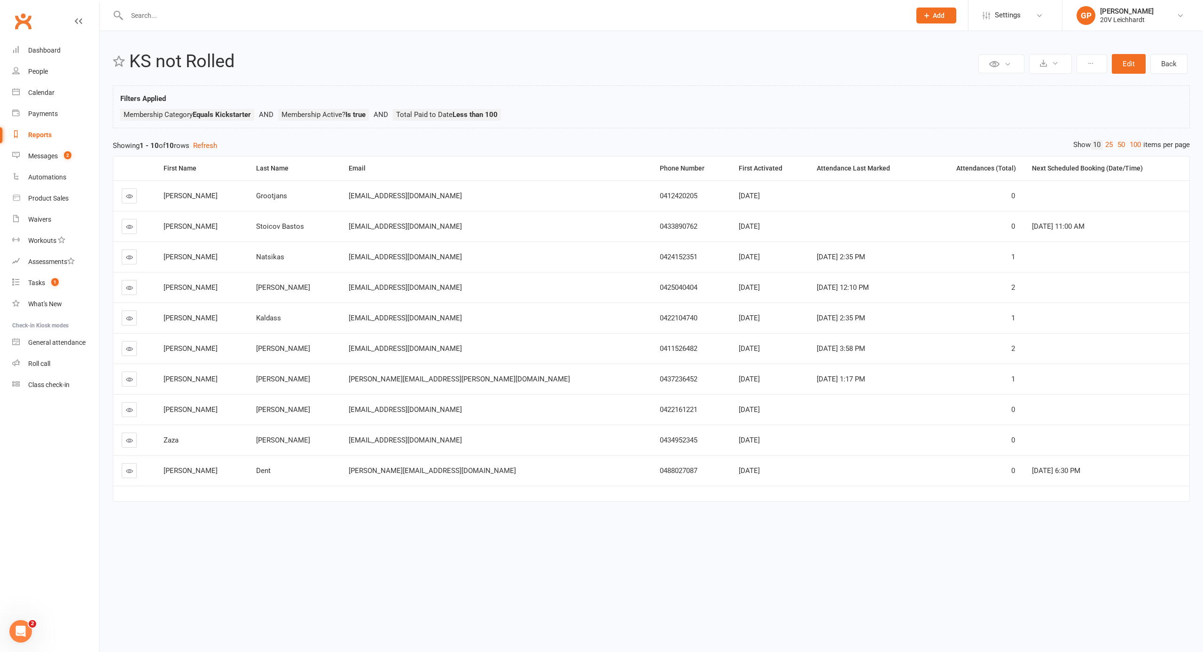
click at [280, 500] on td at bounding box center [651, 494] width 1076 height 16
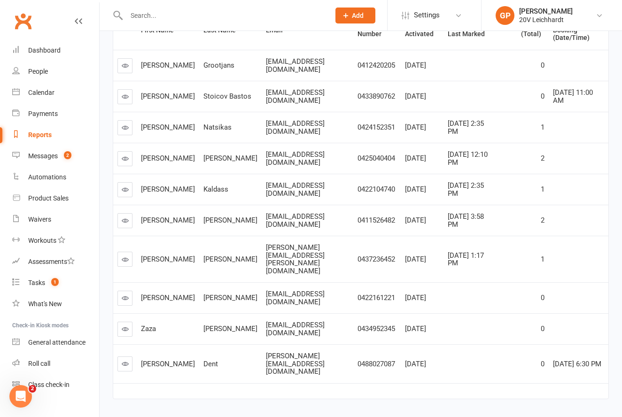
scroll to position [144, 0]
